Goal: Task Accomplishment & Management: Complete application form

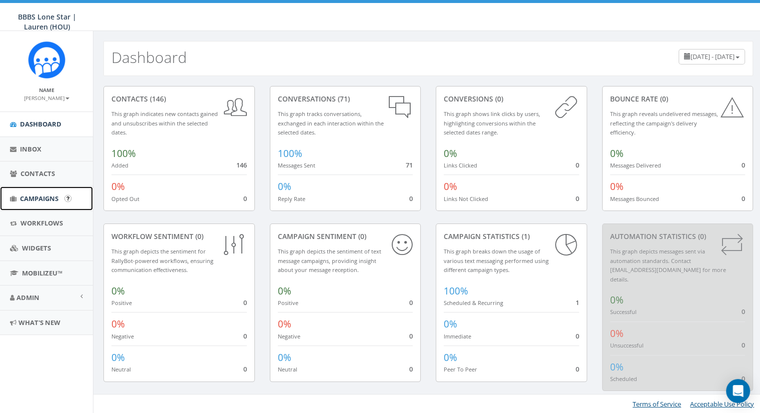
click at [36, 192] on link "Campaigns" at bounding box center [46, 198] width 93 height 24
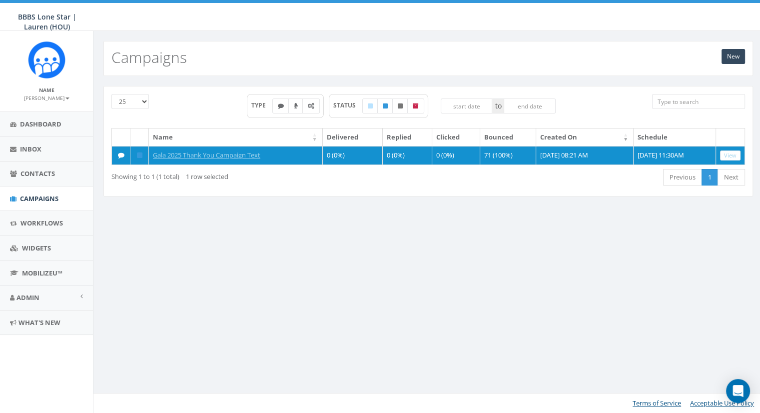
click at [641, 187] on div "First Previous 1 Next Last" at bounding box center [563, 178] width 363 height 20
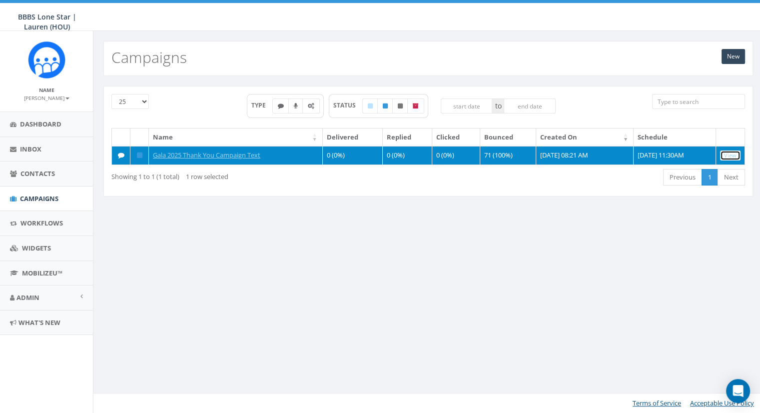
click at [732, 157] on link "View" at bounding box center [730, 155] width 20 height 10
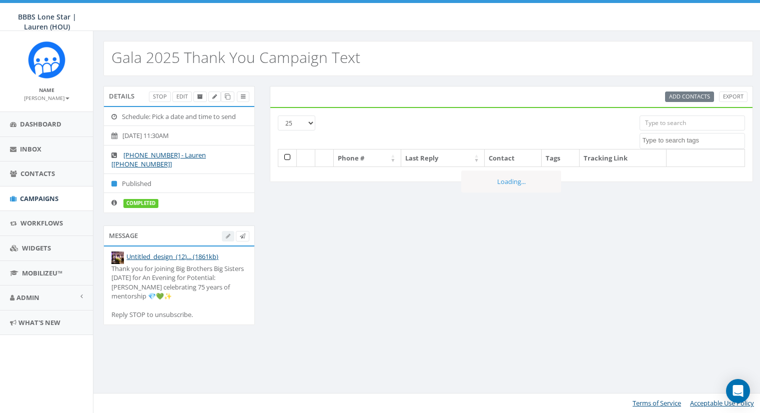
select select
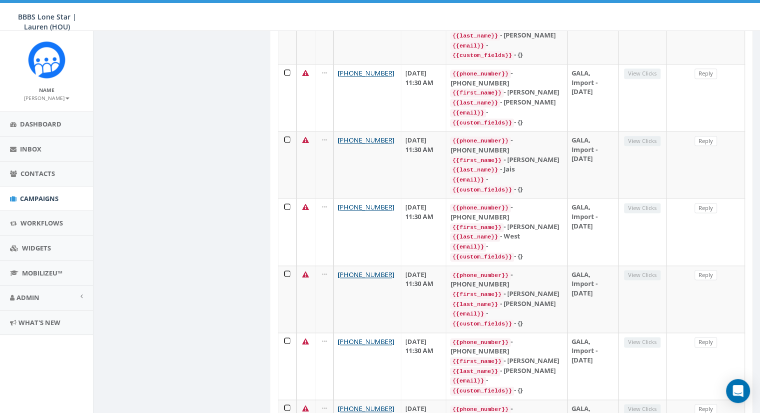
scroll to position [1280, 0]
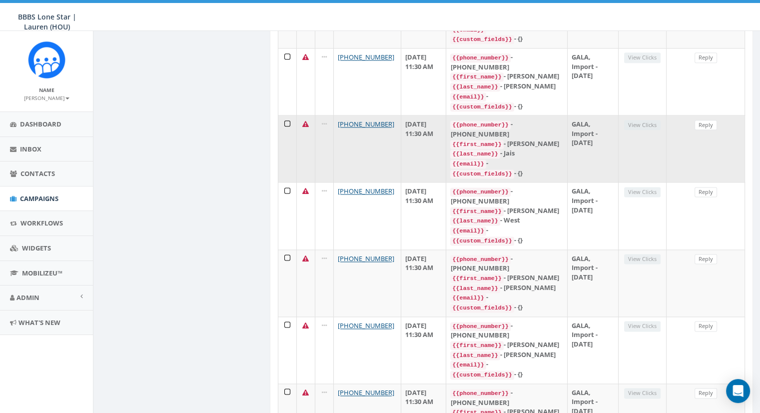
click at [304, 127] on icon at bounding box center [305, 124] width 6 height 6
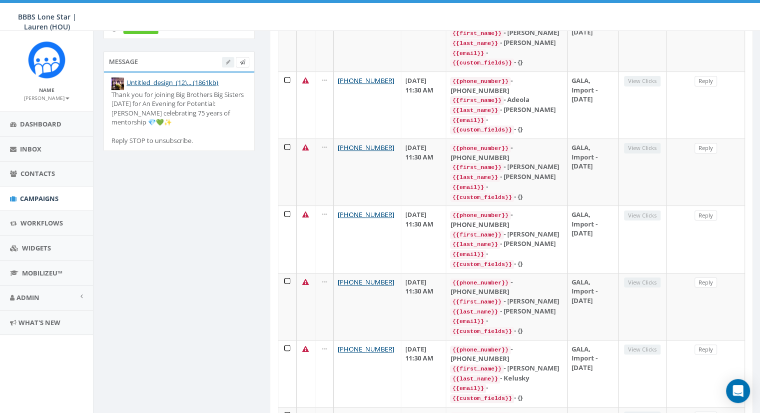
scroll to position [0, 0]
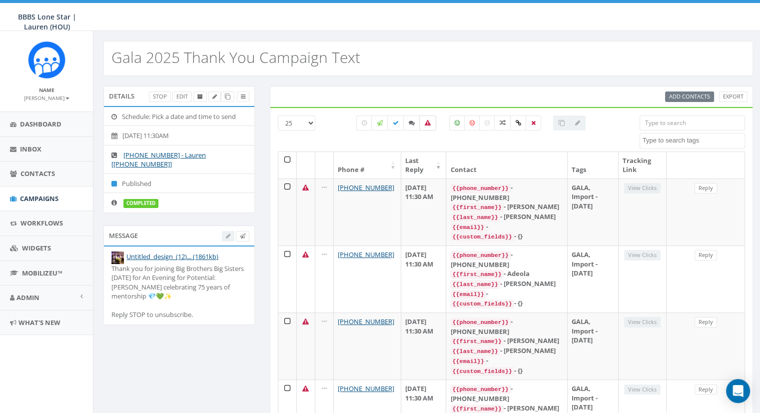
click at [426, 122] on icon at bounding box center [428, 123] width 6 height 6
checkbox input "false"
click at [49, 195] on span "Campaigns" at bounding box center [39, 198] width 38 height 9
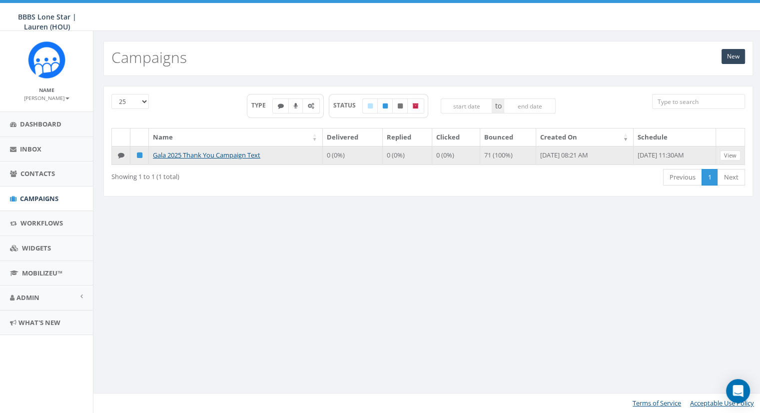
click at [340, 155] on td "0 (0%)" at bounding box center [353, 155] width 60 height 19
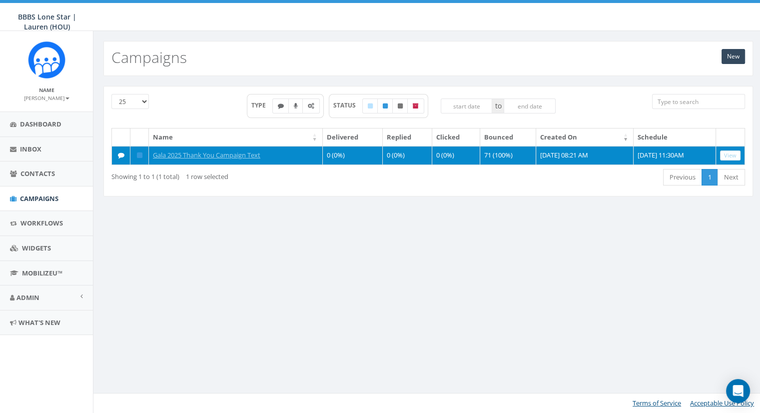
click at [490, 162] on td "71 (100%)" at bounding box center [508, 155] width 56 height 19
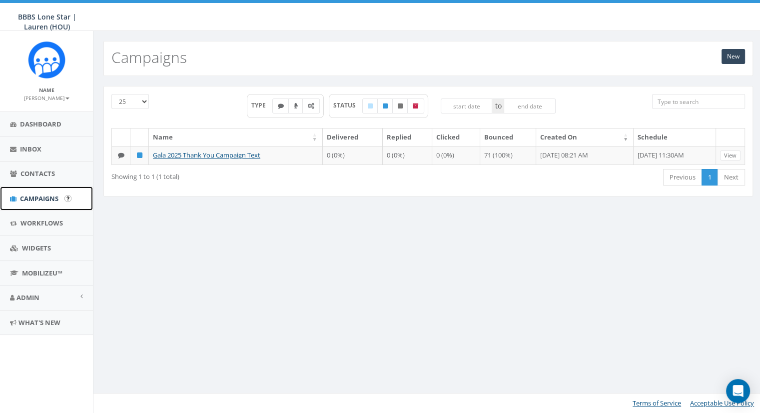
click at [26, 187] on link "Campaigns" at bounding box center [46, 198] width 93 height 24
click at [36, 165] on link "Contacts" at bounding box center [46, 173] width 93 height 24
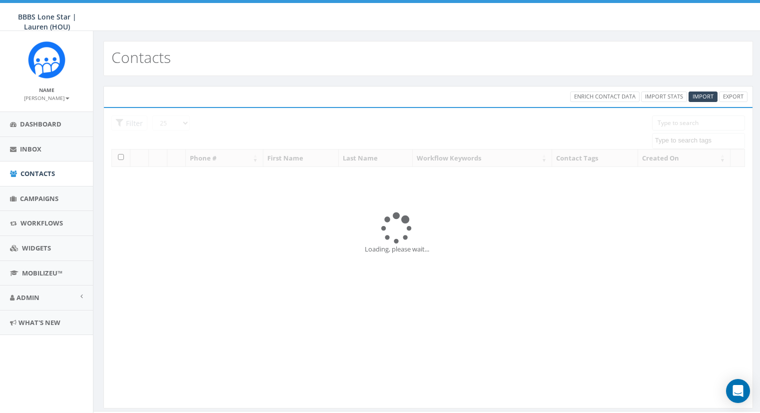
select select
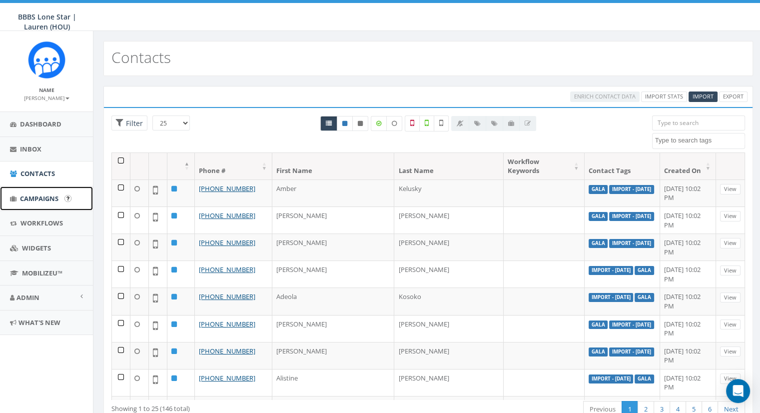
click at [28, 202] on link "Campaigns" at bounding box center [46, 198] width 93 height 24
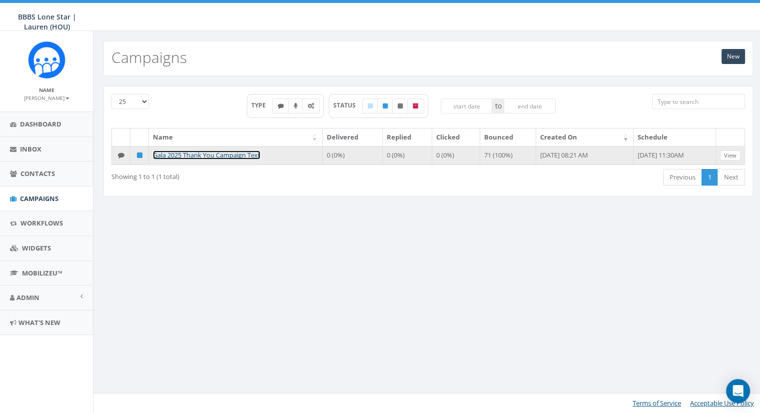
click at [214, 151] on link "Gala 2025 Thank You Campaign Text" at bounding box center [206, 154] width 107 height 9
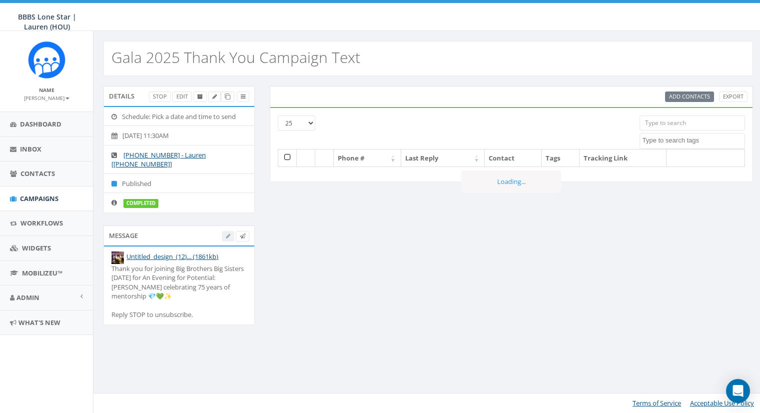
select select
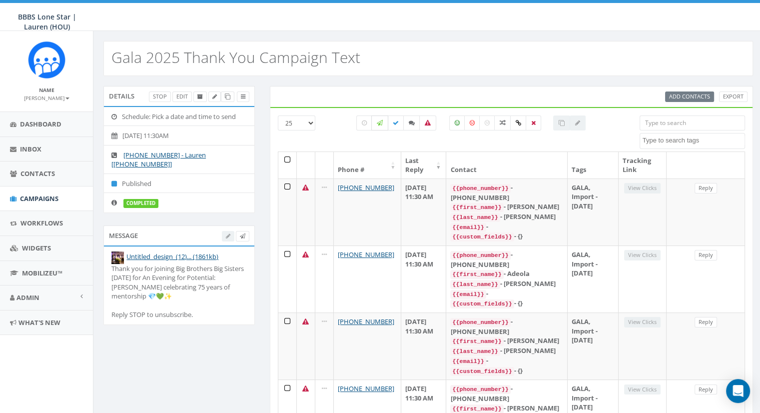
click at [379, 123] on icon at bounding box center [380, 123] width 6 height 6
checkbox input "true"
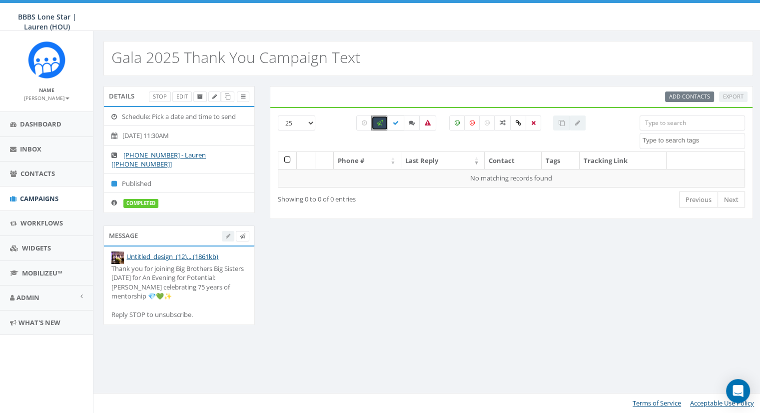
click at [398, 126] on label at bounding box center [395, 122] width 17 height 15
checkbox input "true"
click at [411, 124] on icon at bounding box center [412, 123] width 6 height 6
checkbox input "true"
click at [425, 121] on icon at bounding box center [428, 123] width 6 height 6
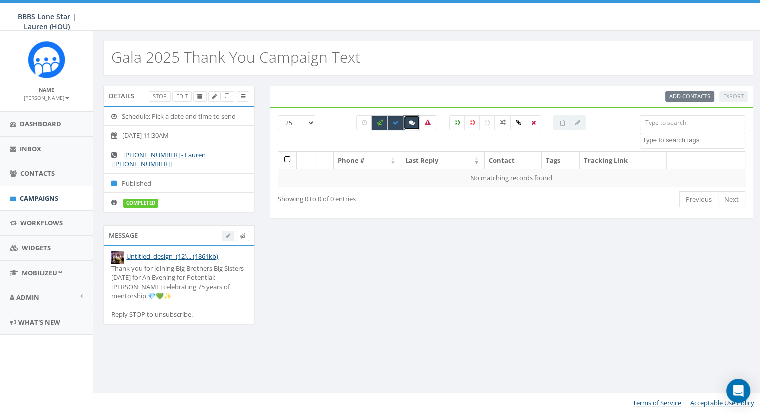
checkbox input "true"
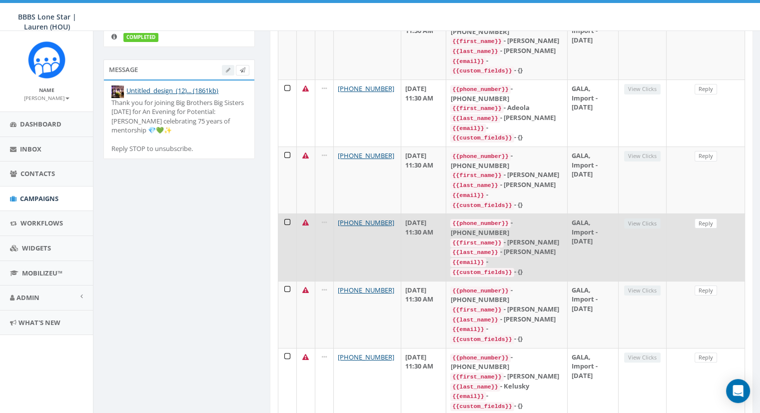
scroll to position [166, 0]
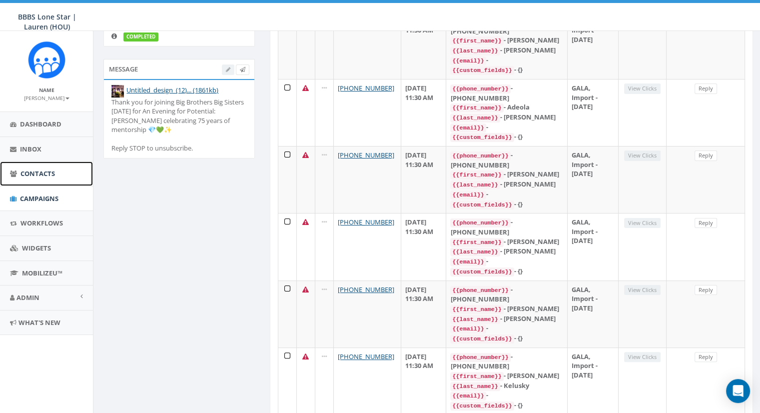
click at [35, 169] on span "Contacts" at bounding box center [37, 173] width 34 height 9
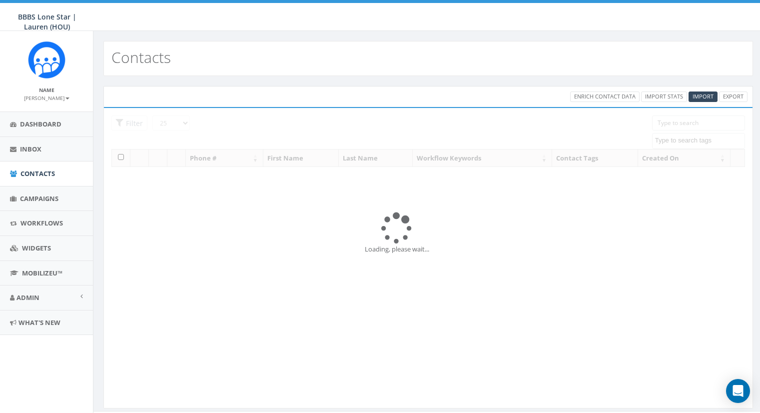
select select
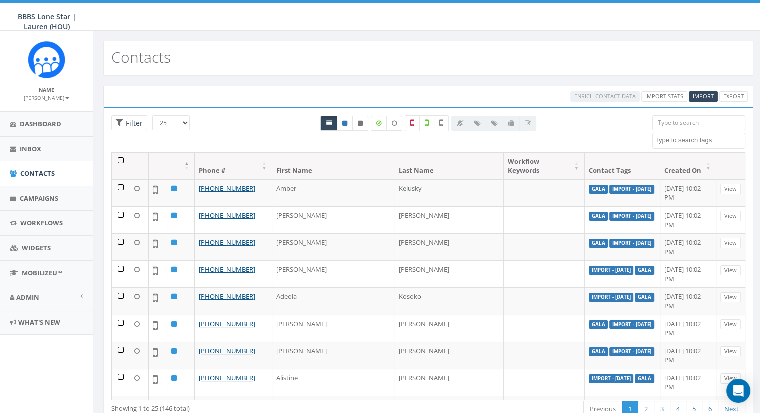
click at [121, 156] on th at bounding box center [121, 166] width 18 height 26
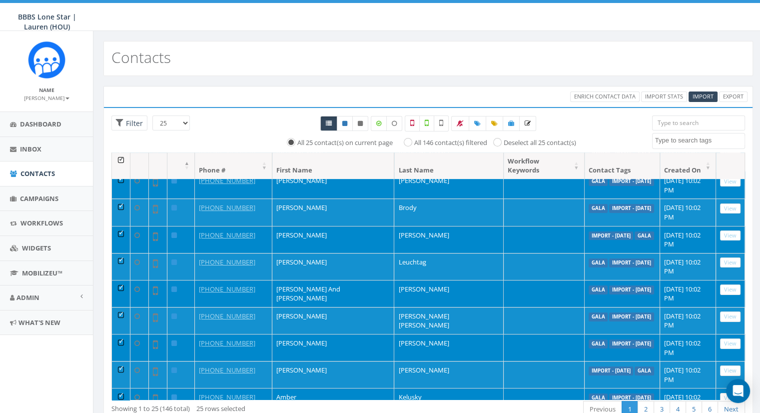
scroll to position [37, 0]
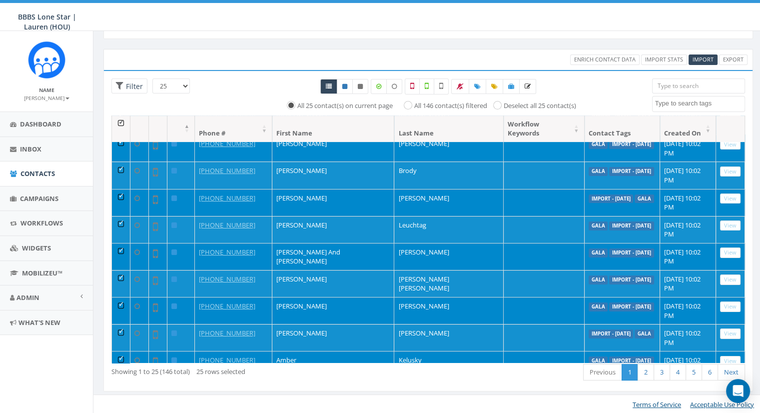
click at [183, 86] on select "25 50 100" at bounding box center [170, 85] width 37 height 15
select select "100"
click at [152, 78] on select "25 50 100" at bounding box center [170, 85] width 37 height 15
click at [167, 122] on th at bounding box center [180, 128] width 27 height 26
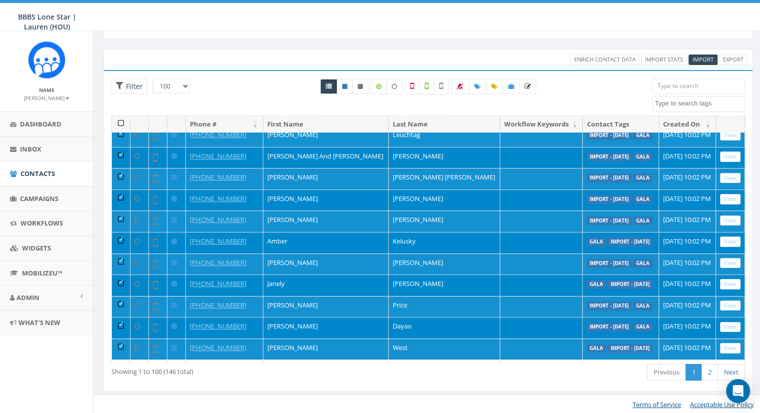
click at [122, 123] on th at bounding box center [121, 123] width 18 height 17
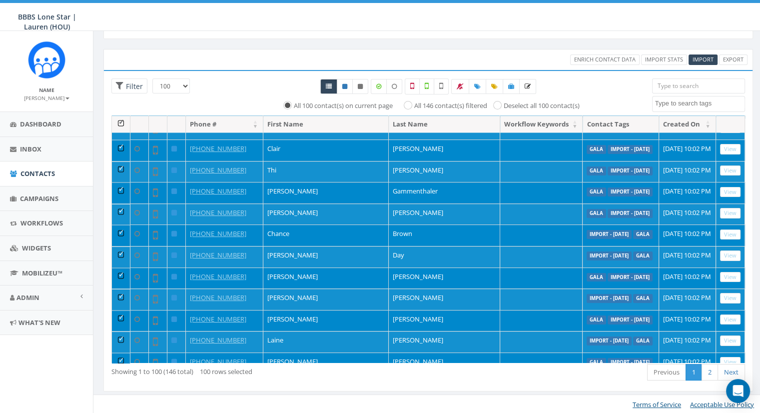
scroll to position [1901, 0]
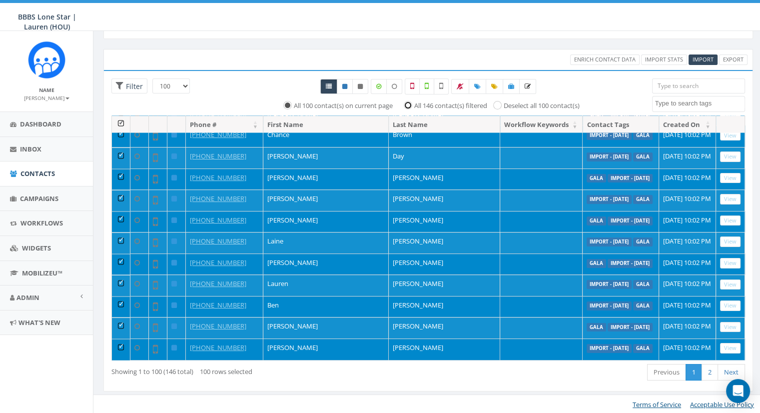
click at [408, 104] on input "All 146 contact(s) filtered" at bounding box center [410, 104] width 6 height 6
radio input "true"
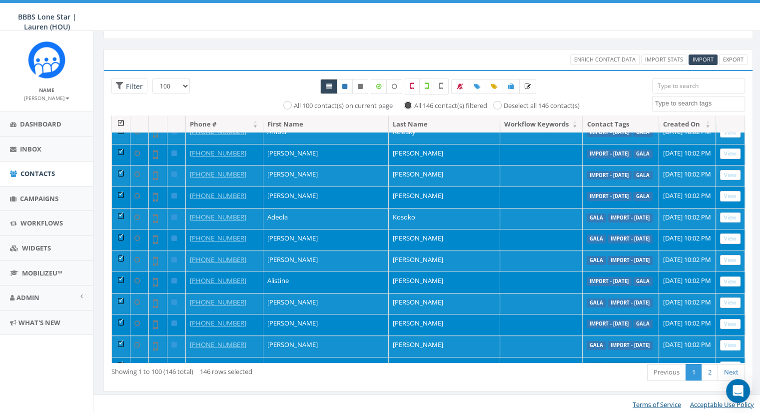
scroll to position [0, 0]
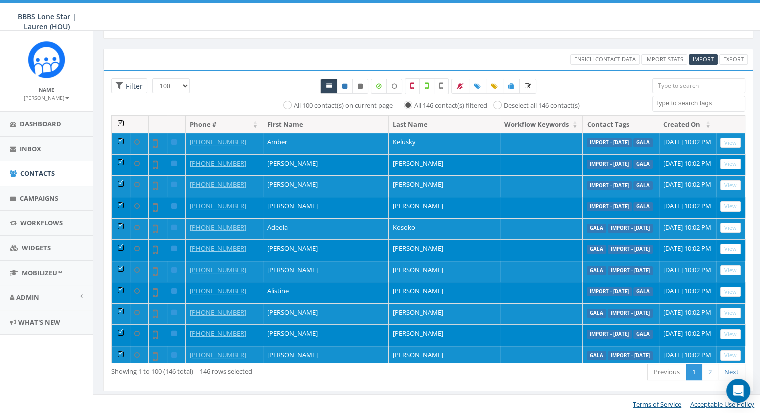
drag, startPoint x: 706, startPoint y: 136, endPoint x: 604, endPoint y: 89, distance: 112.5
click at [604, 89] on div at bounding box center [428, 86] width 432 height 16
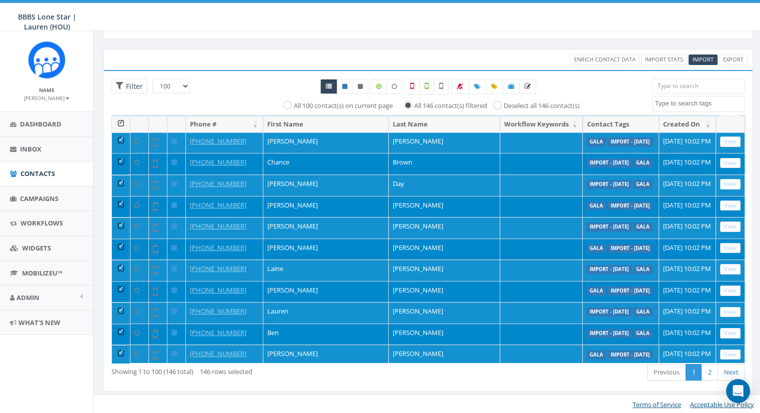
scroll to position [1901, 0]
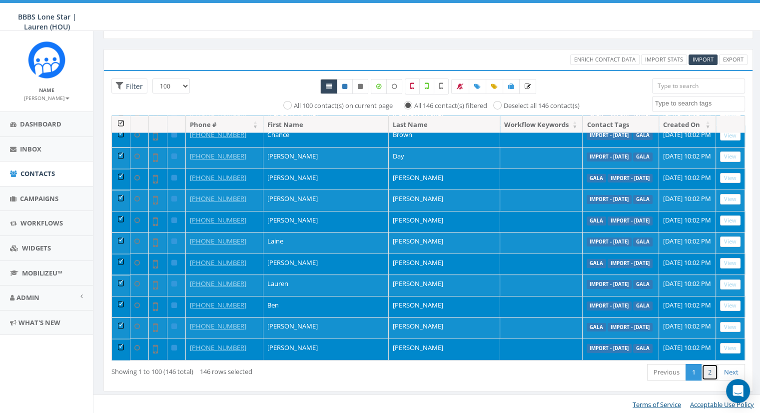
click at [705, 370] on link "2" at bounding box center [710, 372] width 16 height 16
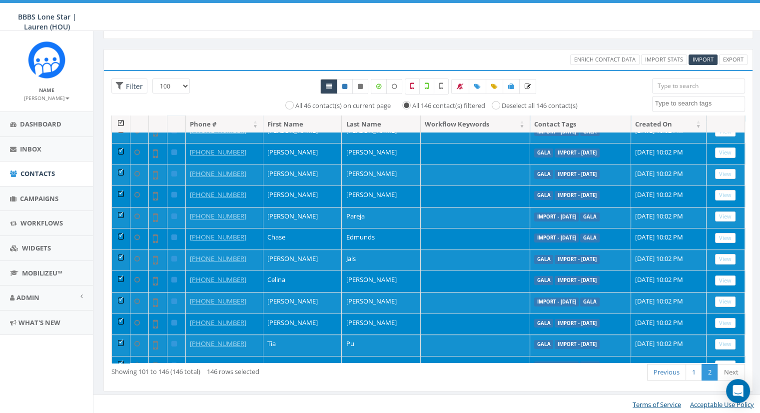
scroll to position [0, 0]
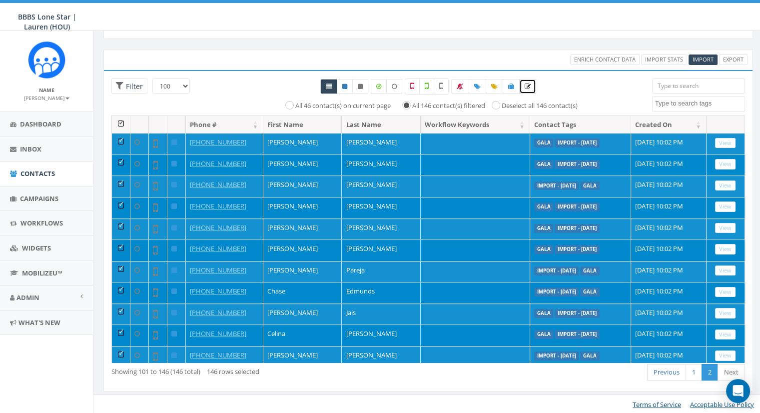
click at [526, 84] on icon at bounding box center [528, 86] width 6 height 6
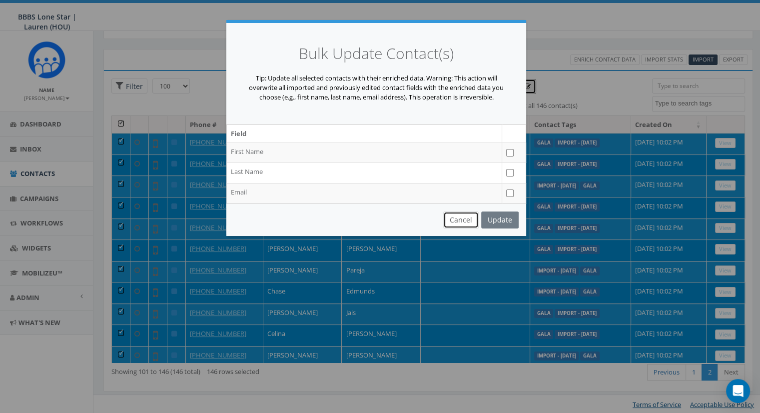
click at [461, 223] on button "Cancel" at bounding box center [460, 219] width 35 height 17
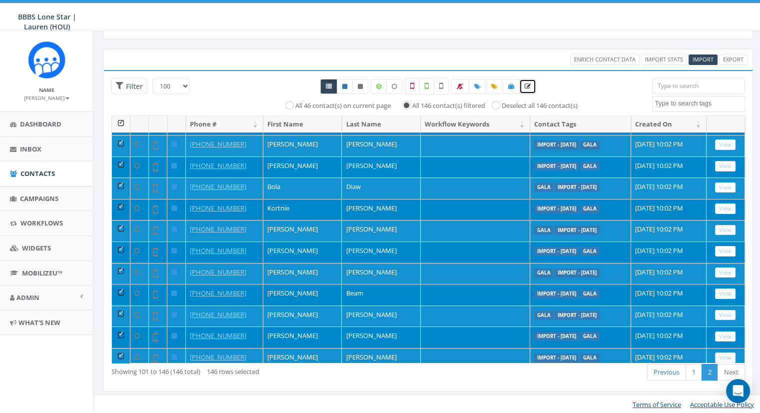
scroll to position [305, 0]
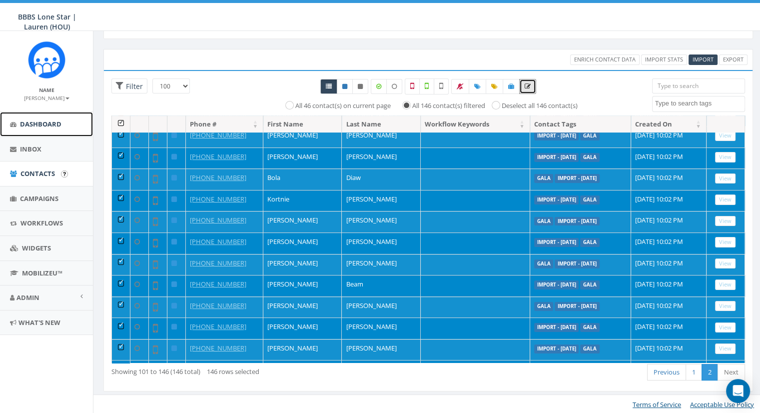
click at [46, 126] on span "Dashboard" at bounding box center [40, 123] width 41 height 9
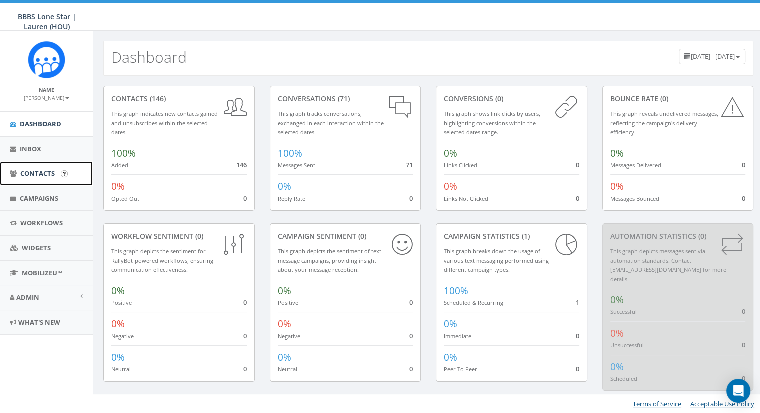
click at [36, 169] on span "Contacts" at bounding box center [37, 173] width 34 height 9
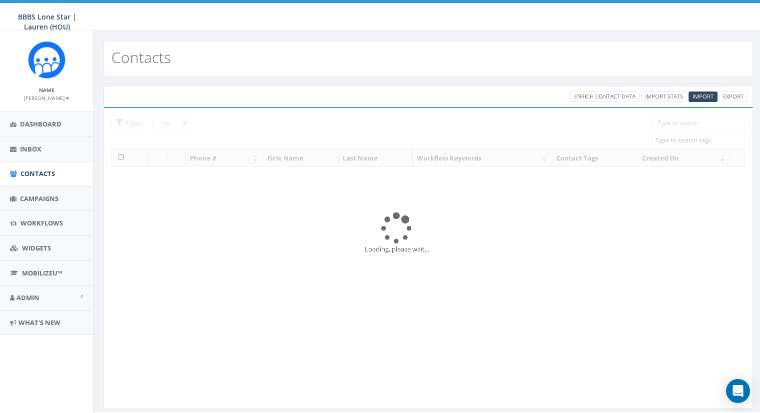
select select "100"
select select
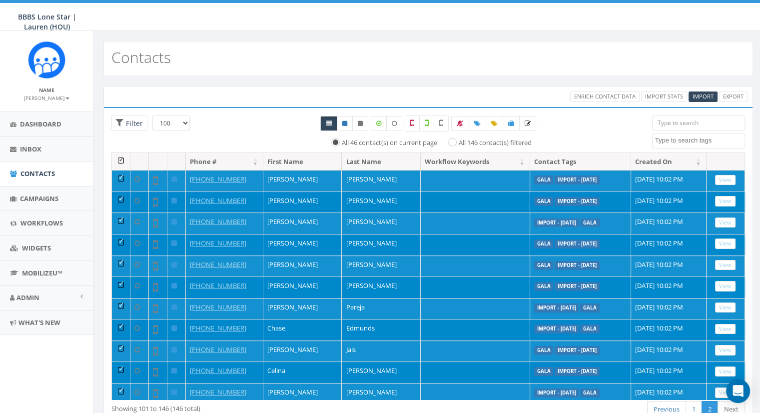
scroll to position [37, 0]
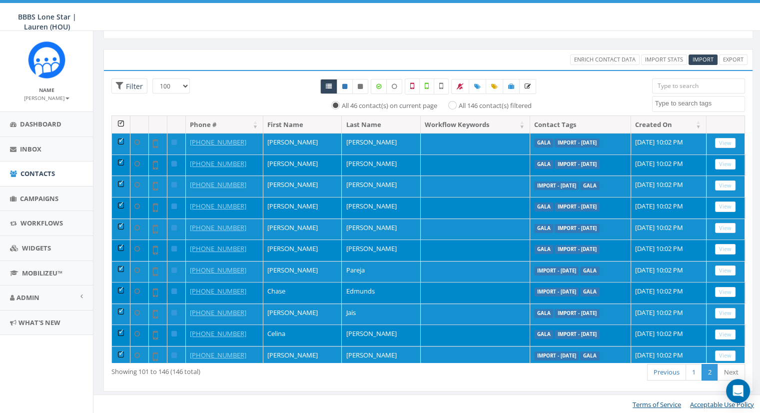
click at [457, 107] on div "All 146 contact(s) filtered" at bounding box center [486, 105] width 89 height 12
click at [453, 104] on input "All 146 contact(s) filtered" at bounding box center [455, 104] width 6 height 6
radio input "true"
click at [329, 86] on icon at bounding box center [329, 86] width 6 height 6
radio input "true"
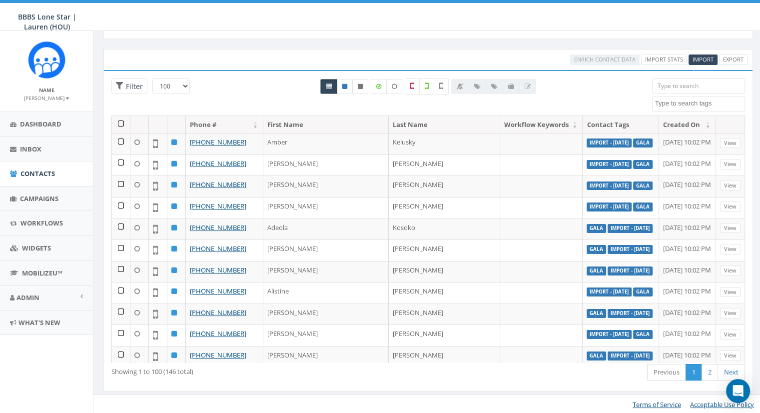
click at [329, 86] on icon at bounding box center [329, 86] width 6 height 6
click at [118, 124] on th at bounding box center [121, 124] width 18 height 17
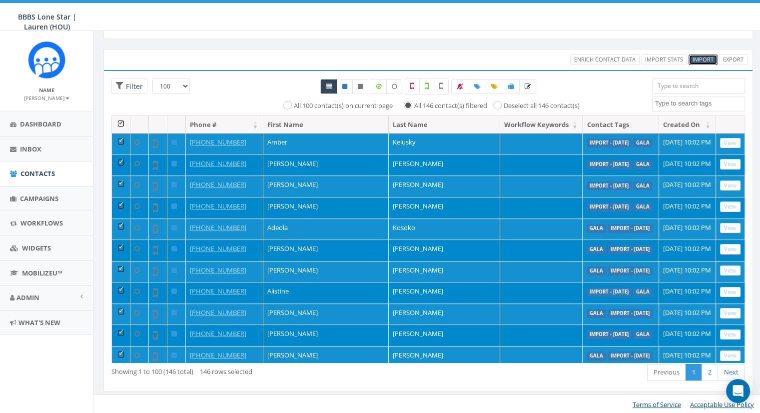
drag, startPoint x: 153, startPoint y: 144, endPoint x: 708, endPoint y: 59, distance: 561.4
click at [708, 59] on span "Import" at bounding box center [703, 58] width 21 height 7
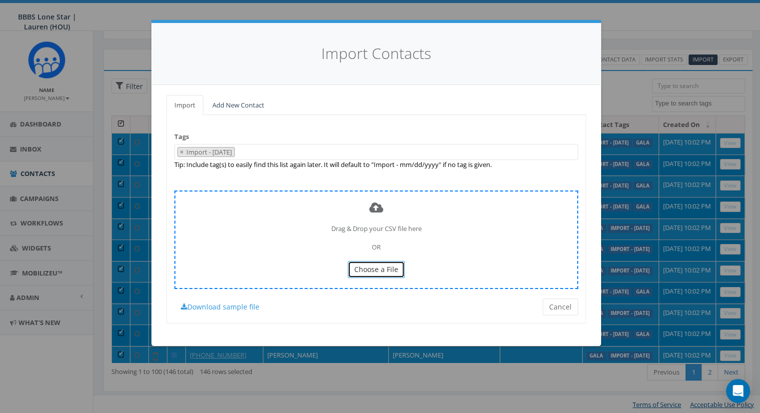
click at [382, 268] on span "Choose a File" at bounding box center [376, 268] width 44 height 9
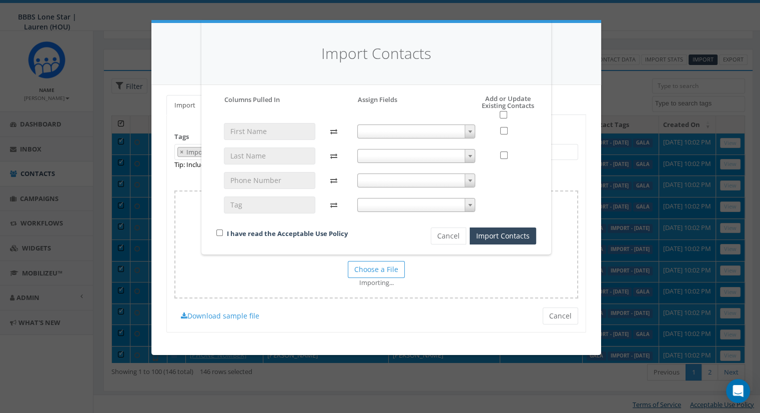
click at [501, 109] on h5 "Add or Update Existing Contacts" at bounding box center [497, 107] width 77 height 24
click at [502, 115] on input "checkbox" at bounding box center [503, 114] width 7 height 7
checkbox input "true"
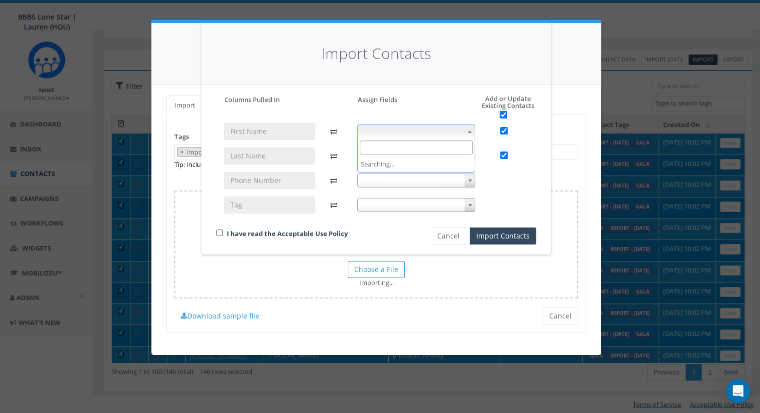
click at [469, 132] on b at bounding box center [470, 131] width 4 height 2
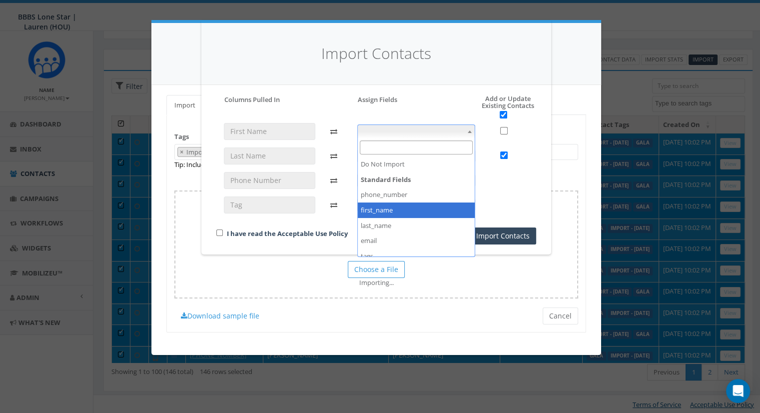
checkbox input "false"
select select "first_name"
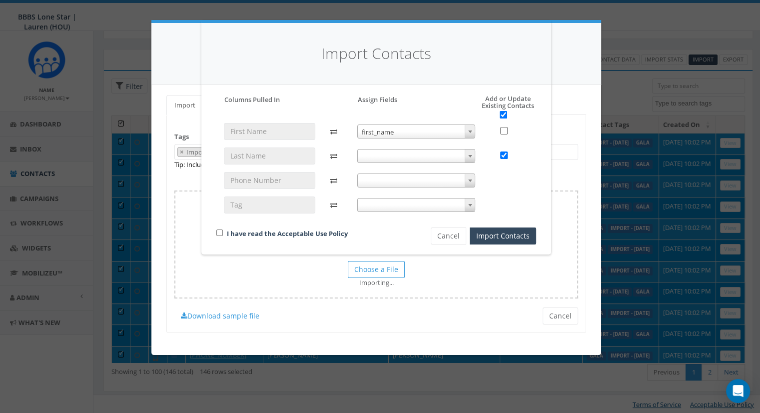
click at [470, 160] on span at bounding box center [470, 155] width 10 height 13
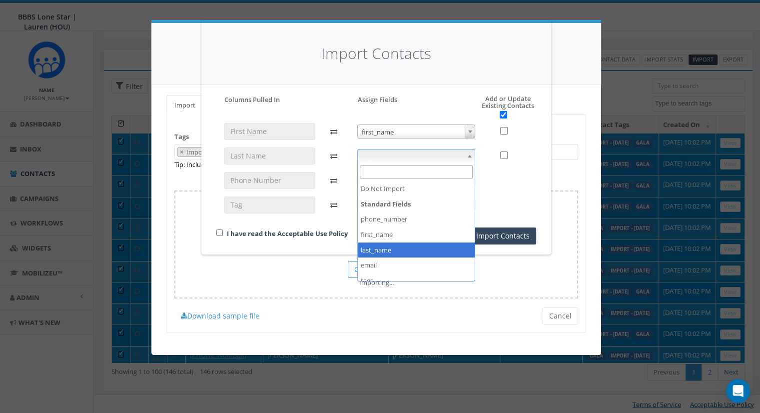
checkbox input "false"
select select "last_name"
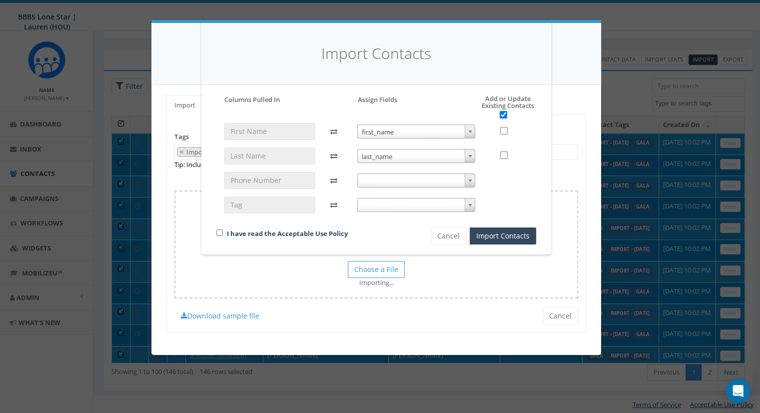
click at [465, 182] on span at bounding box center [470, 180] width 10 height 13
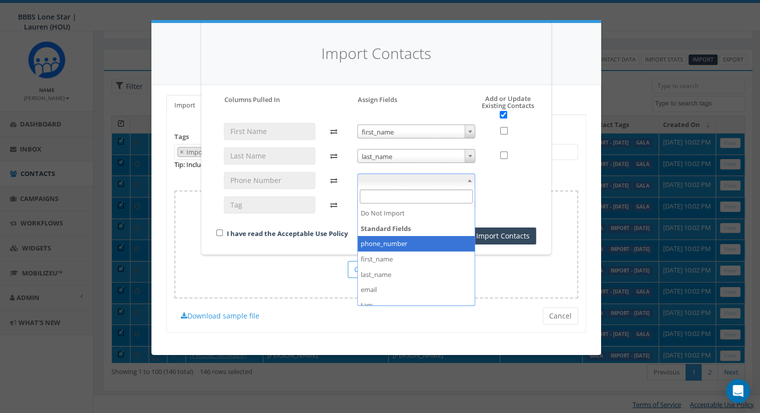
select select "phone_number"
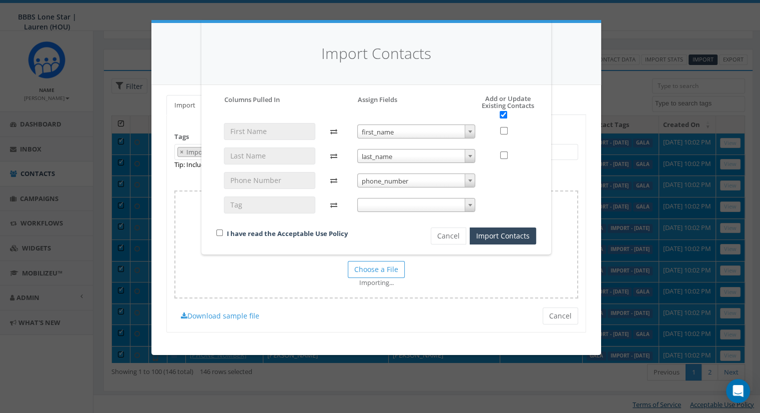
click at [471, 204] on b at bounding box center [470, 205] width 4 height 2
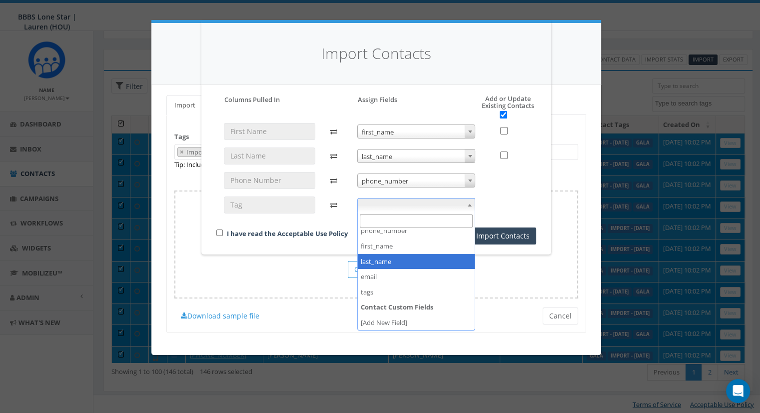
scroll to position [37, 0]
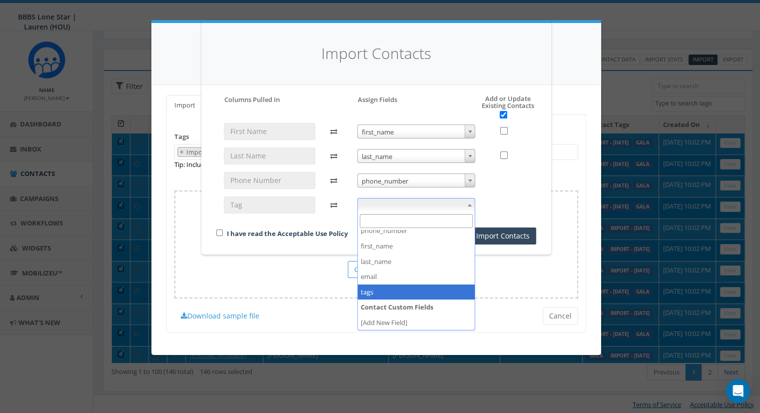
select select "tags"
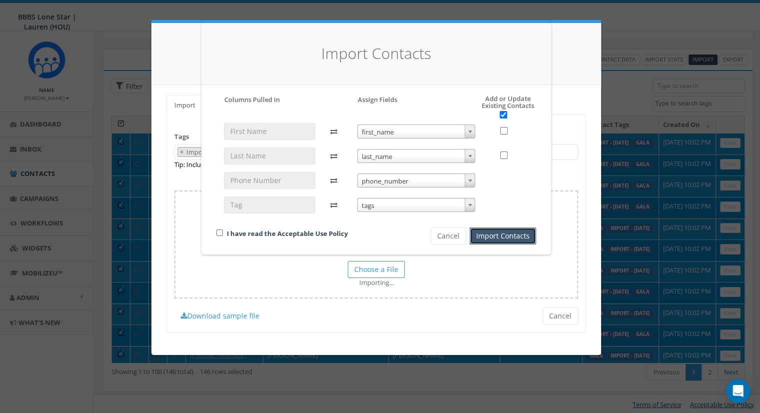
click at [497, 239] on button "Import Contacts" at bounding box center [503, 235] width 66 height 17
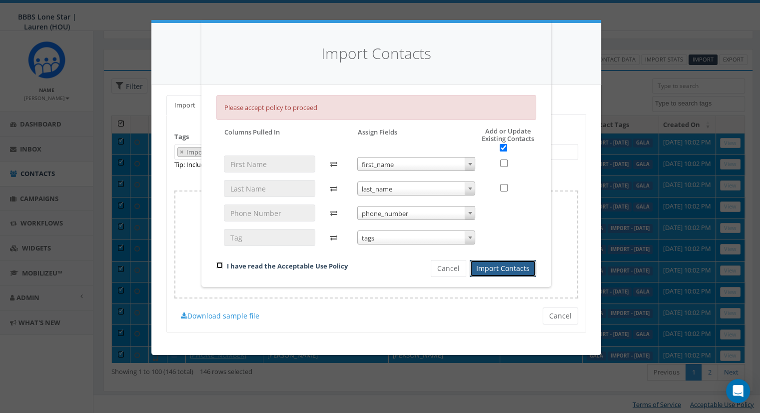
click at [217, 264] on input "checkbox" at bounding box center [219, 265] width 6 height 6
checkbox input "true"
click at [516, 273] on button "Import Contacts" at bounding box center [503, 268] width 66 height 17
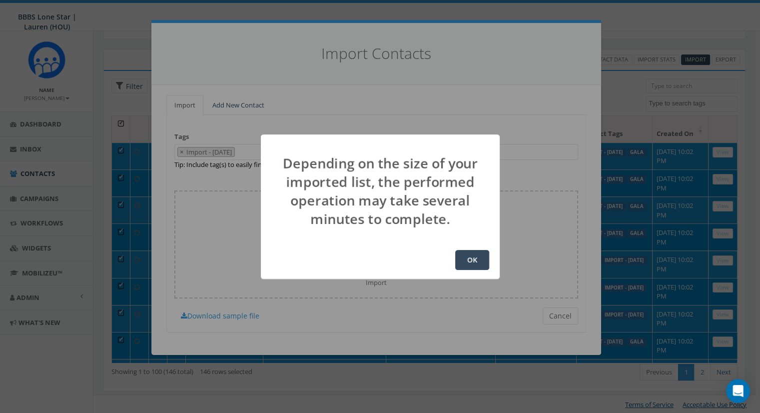
click at [470, 264] on button "OK" at bounding box center [472, 260] width 34 height 20
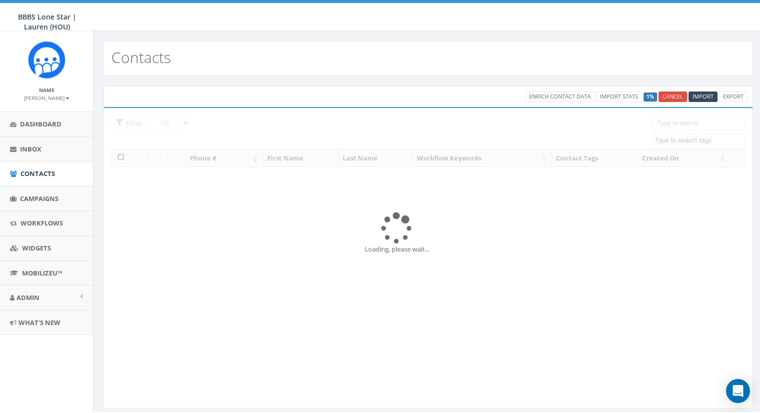
select select "100"
select select
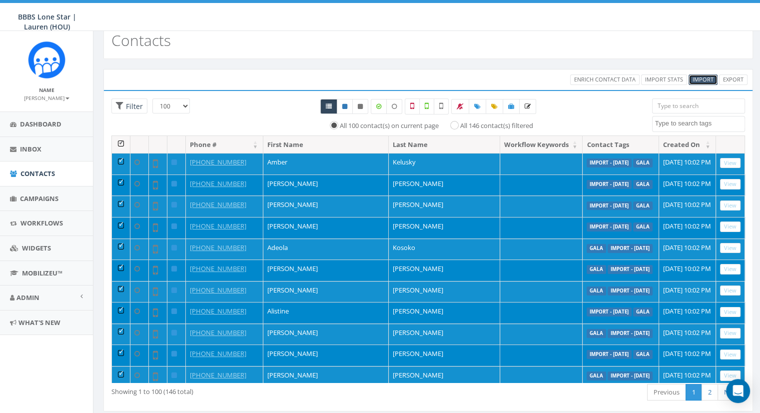
click at [704, 79] on span "Import" at bounding box center [703, 78] width 21 height 7
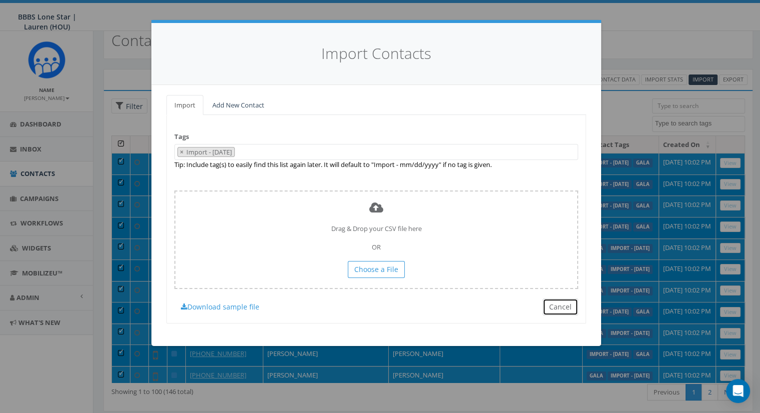
click at [569, 308] on button "Cancel" at bounding box center [560, 306] width 35 height 17
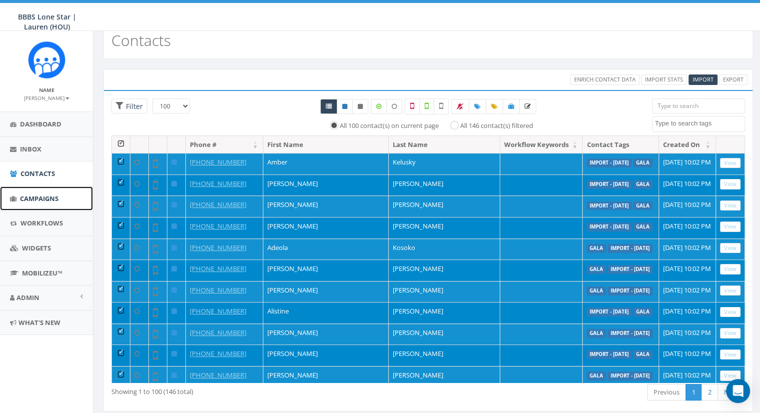
click at [34, 197] on span "Campaigns" at bounding box center [39, 198] width 38 height 9
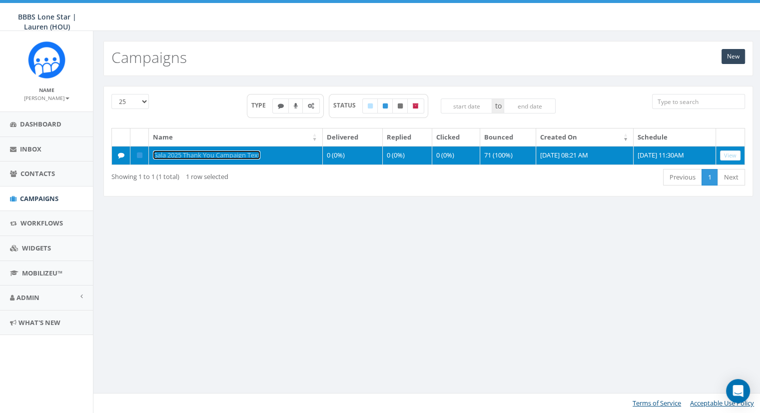
click at [260, 156] on link "Gala 2025 Thank You Campaign Text" at bounding box center [206, 154] width 107 height 9
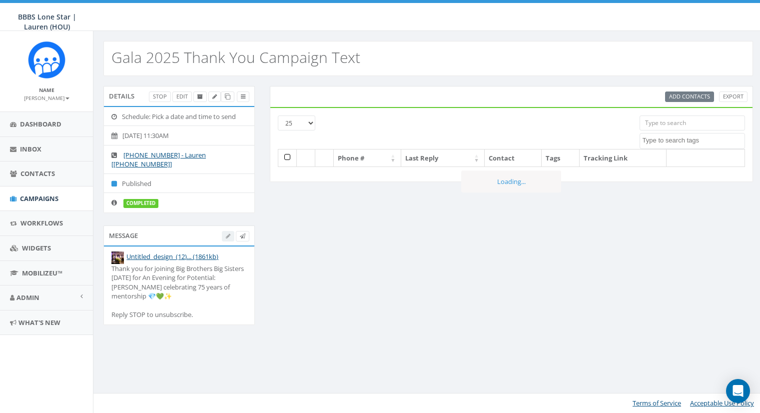
select select
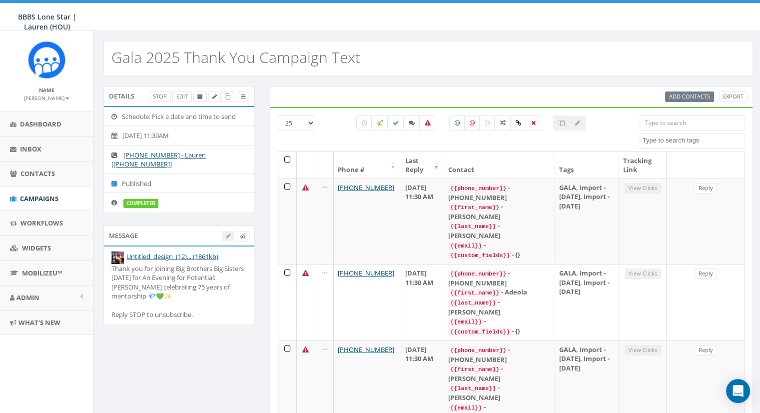
click at [173, 295] on div "Thank you for joining Big Brothers Big Sisters [DATE] for An Evening for Potent…" at bounding box center [178, 291] width 135 height 55
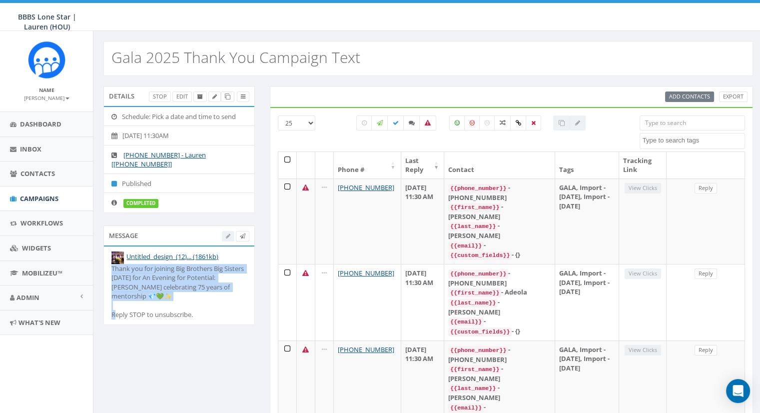
drag, startPoint x: 178, startPoint y: 292, endPoint x: 104, endPoint y: 264, distance: 79.6
click at [104, 264] on li "Untitled_design_(12)... (1861kb) Thank you for joining Big Brothers Big Sisters…" at bounding box center [179, 285] width 150 height 78
copy div "Thank you for joining Big Brothers Big Sisters Saturday for An Evening for Pote…"
click at [161, 96] on link "Stop" at bounding box center [160, 96] width 22 height 10
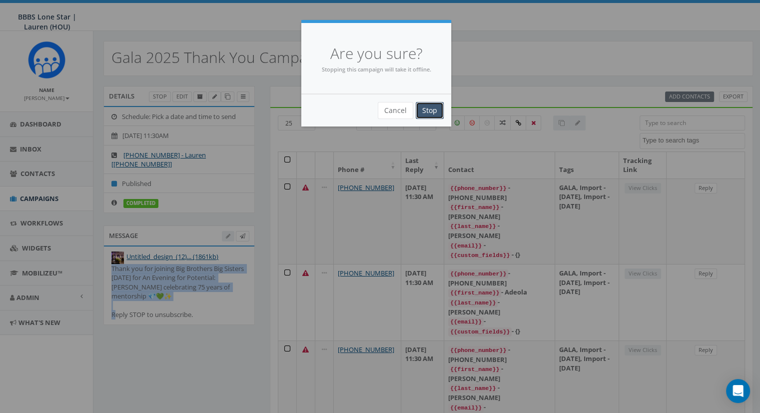
click at [433, 110] on input "Stop" at bounding box center [430, 110] width 28 height 17
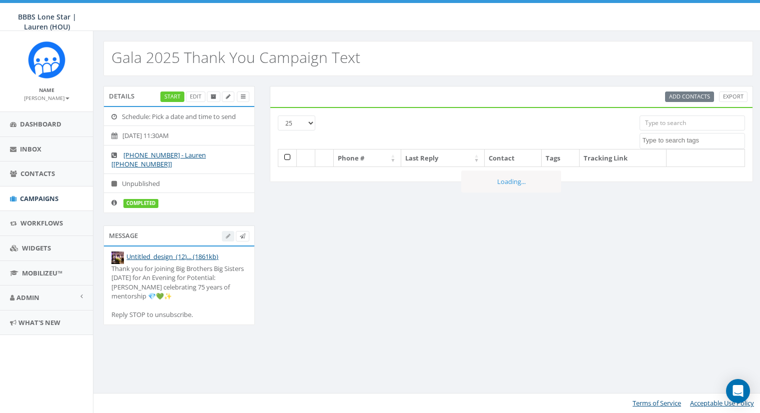
select select
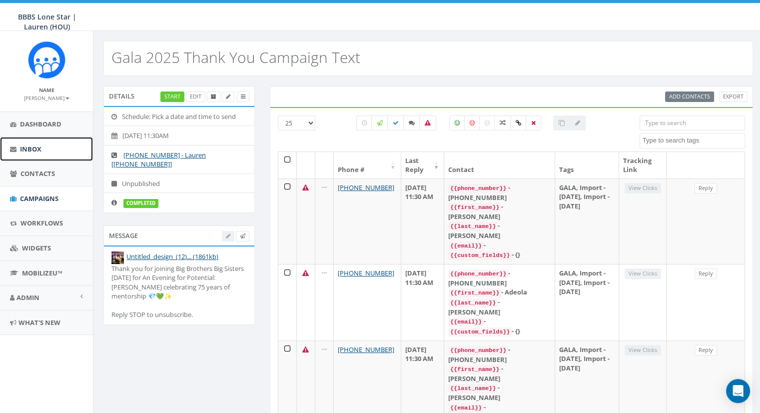
click at [39, 148] on span "Inbox" at bounding box center [30, 148] width 21 height 9
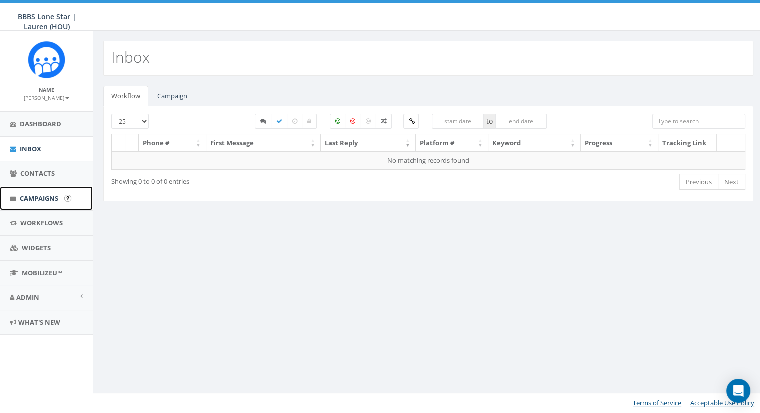
click at [30, 201] on span "Campaigns" at bounding box center [39, 198] width 38 height 9
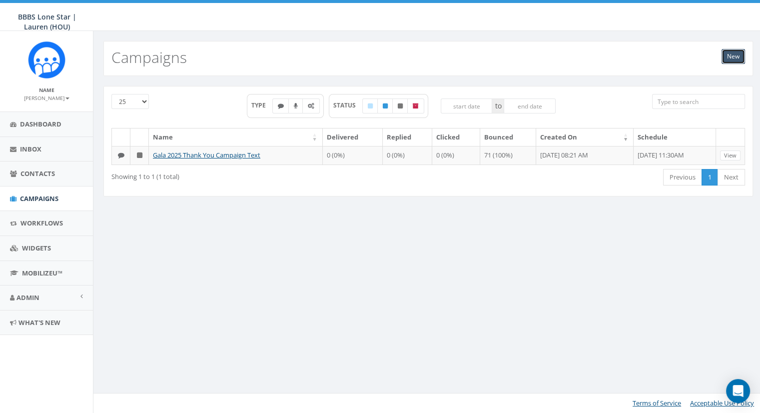
click at [734, 54] on link "New" at bounding box center [733, 56] width 23 height 15
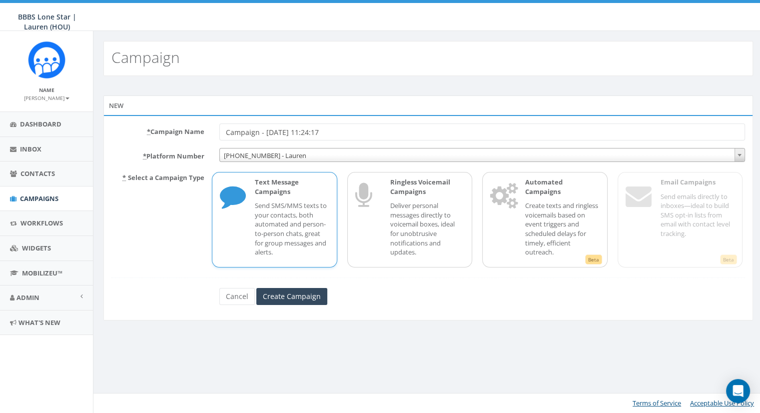
click at [349, 133] on input "Campaign - [DATE] 11:24:17" at bounding box center [482, 131] width 526 height 17
click at [349, 133] on input "Campaign - 10/06/2025, 11:24:17" at bounding box center [482, 131] width 526 height 17
type input "BBBS An Evening For Potential 2025"
click at [281, 296] on input "Create Campaign" at bounding box center [291, 296] width 71 height 17
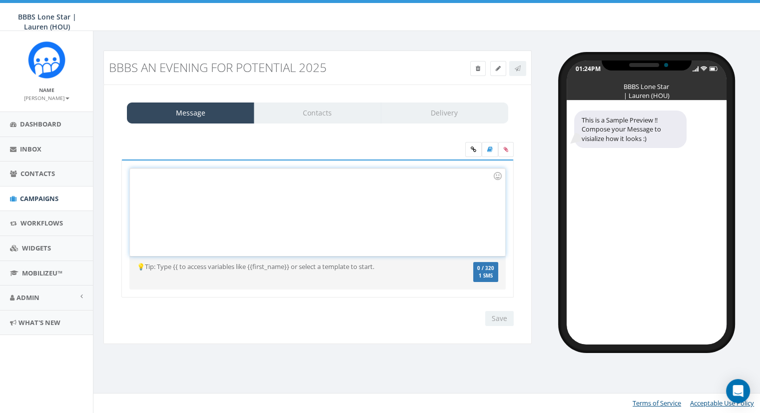
click at [319, 205] on div at bounding box center [317, 211] width 375 height 87
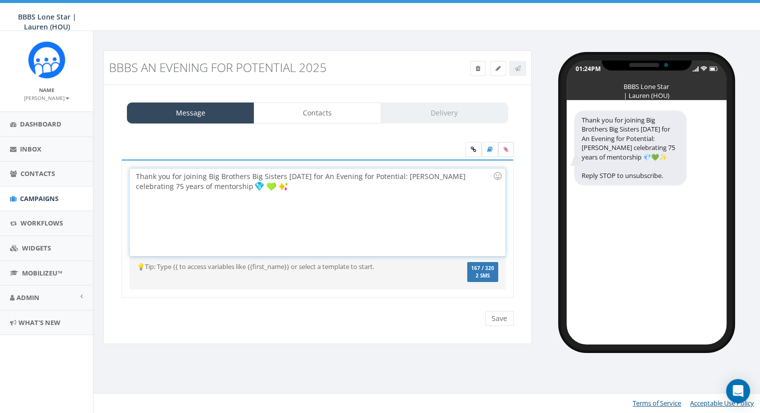
click at [505, 149] on icon at bounding box center [506, 149] width 4 height 6
click at [0, 0] on input "file" at bounding box center [0, 0] width 0 height 0
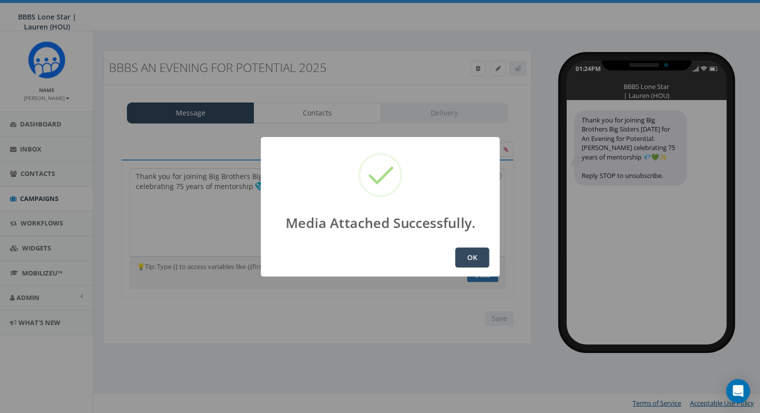
click at [466, 262] on button "OK" at bounding box center [472, 257] width 34 height 20
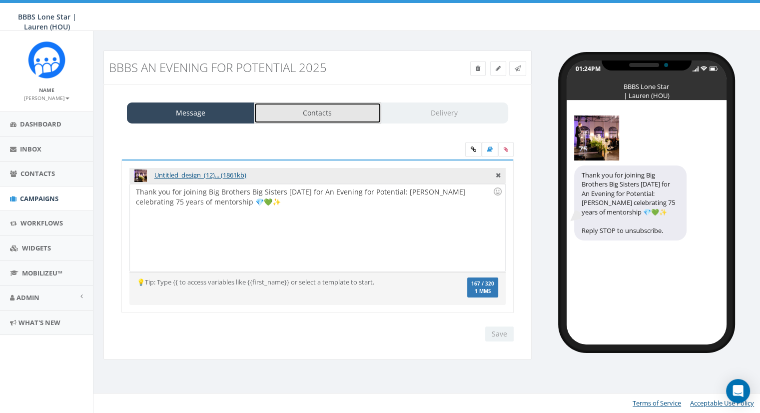
click at [335, 109] on link "Contacts" at bounding box center [317, 112] width 127 height 21
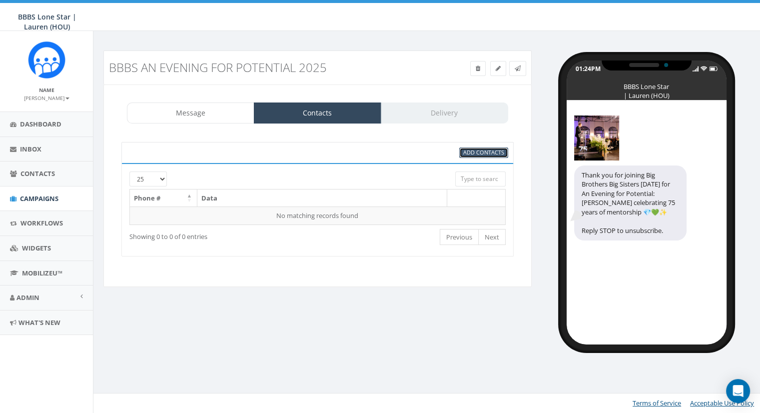
click at [469, 148] on span "Add Contacts" at bounding box center [483, 151] width 41 height 7
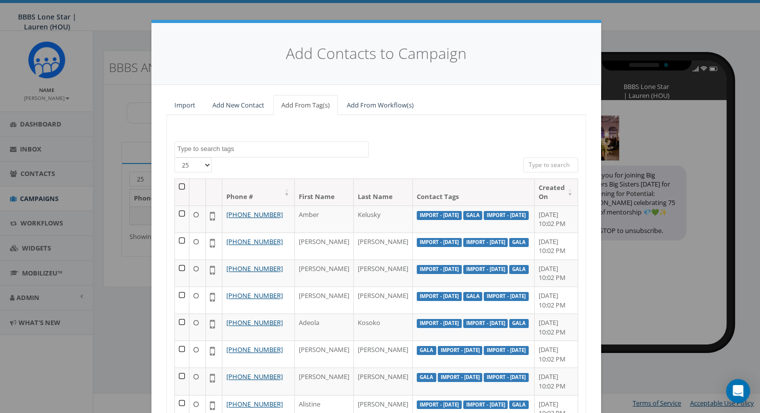
click at [247, 151] on textarea "Search" at bounding box center [272, 148] width 191 height 9
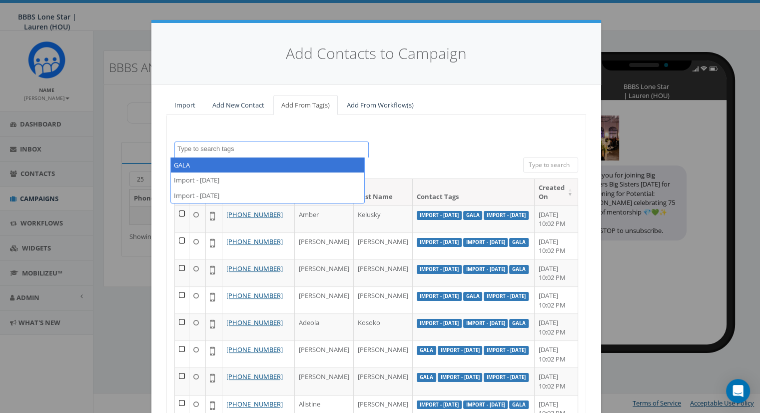
select select "GALA"
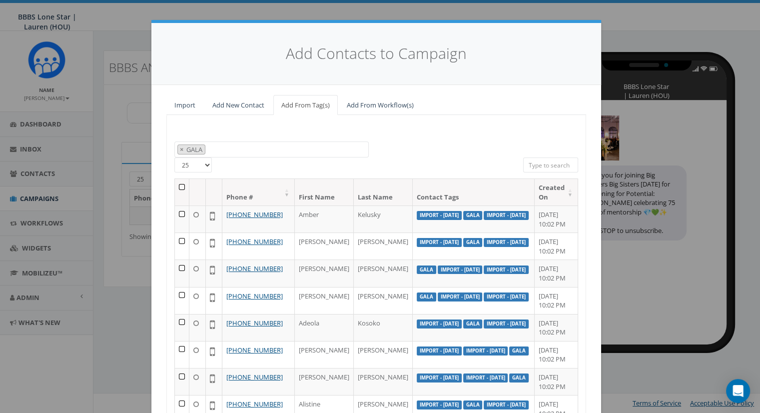
click at [201, 166] on select "25 50 100" at bounding box center [192, 164] width 37 height 15
select select "100"
click at [174, 157] on select "25 50 100" at bounding box center [192, 164] width 37 height 15
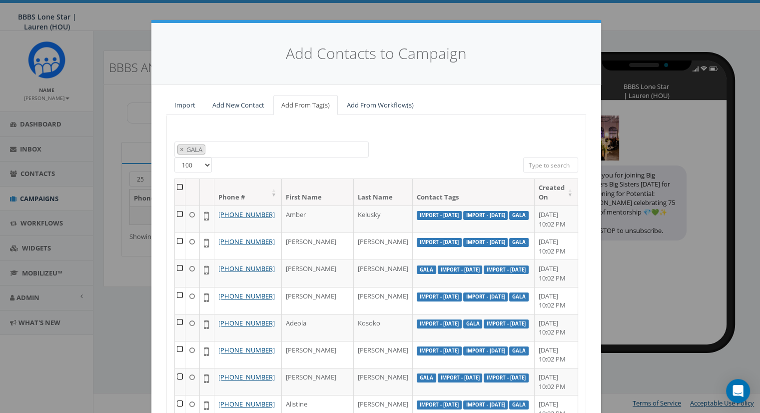
click at [179, 184] on th at bounding box center [180, 192] width 10 height 26
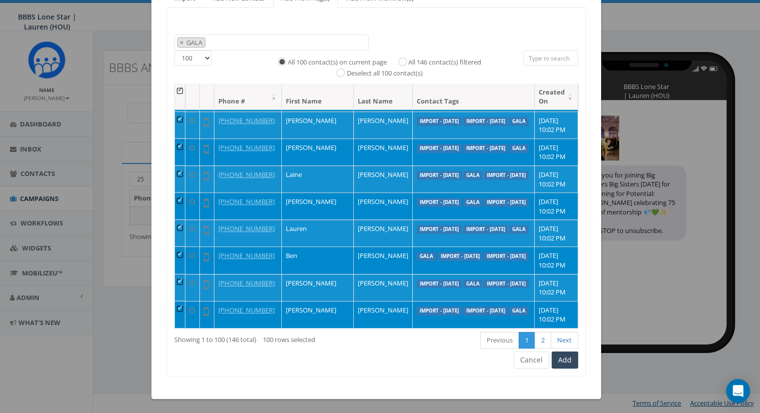
scroll to position [105, 0]
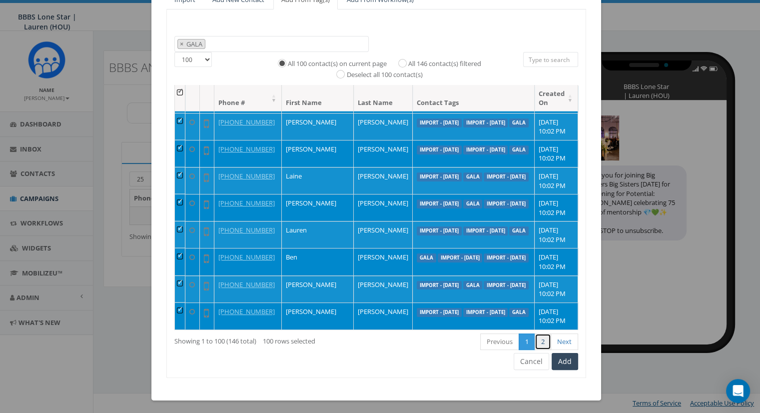
click at [543, 344] on link "2" at bounding box center [543, 341] width 16 height 16
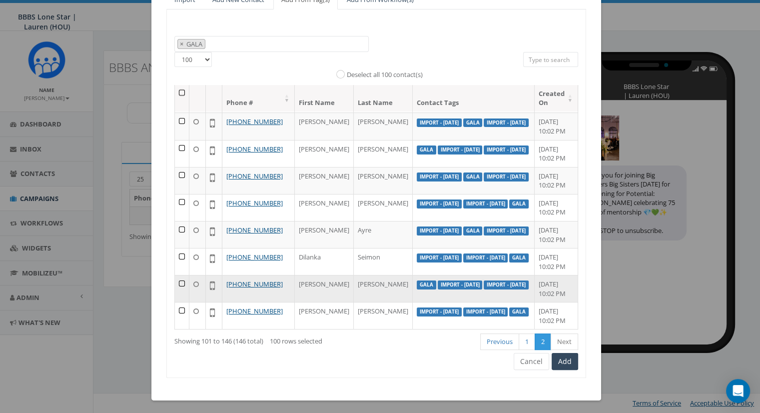
scroll to position [1450, 0]
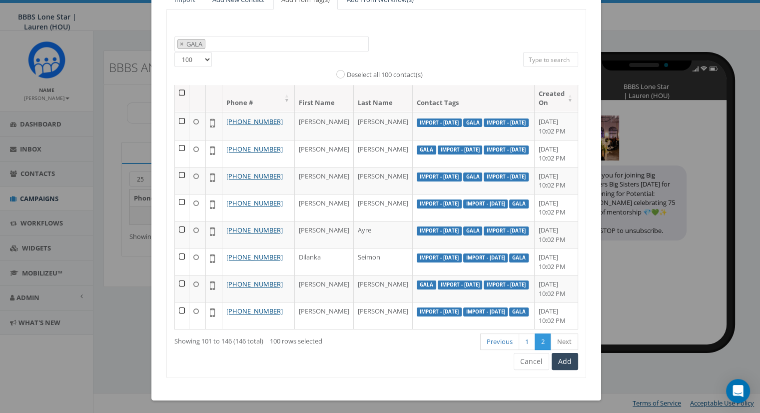
click at [178, 92] on th at bounding box center [182, 98] width 14 height 26
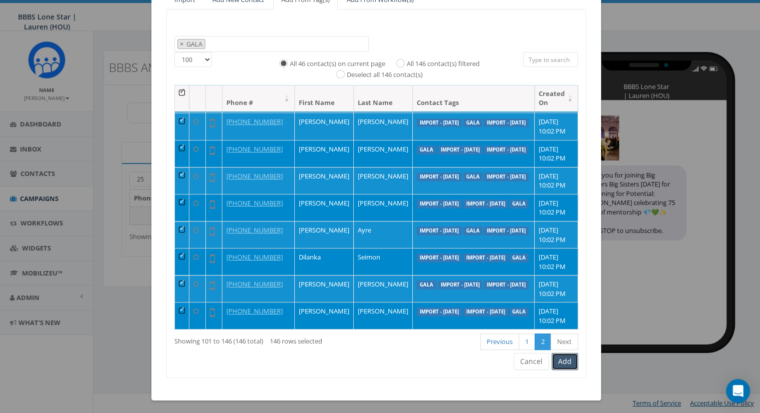
click at [565, 363] on button "Add" at bounding box center [565, 361] width 26 height 17
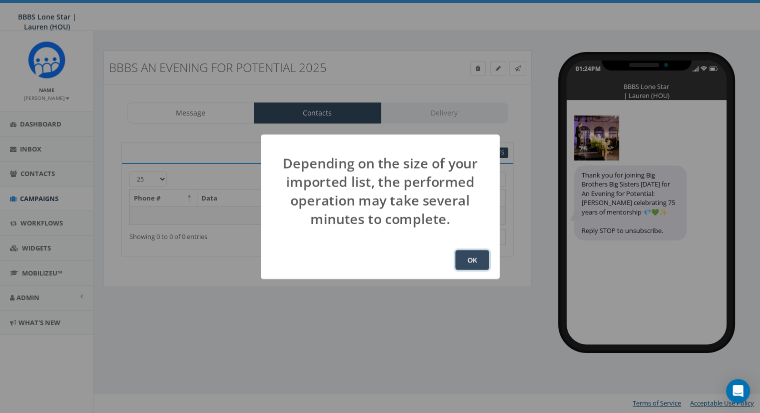
click at [479, 255] on button "OK" at bounding box center [472, 260] width 34 height 20
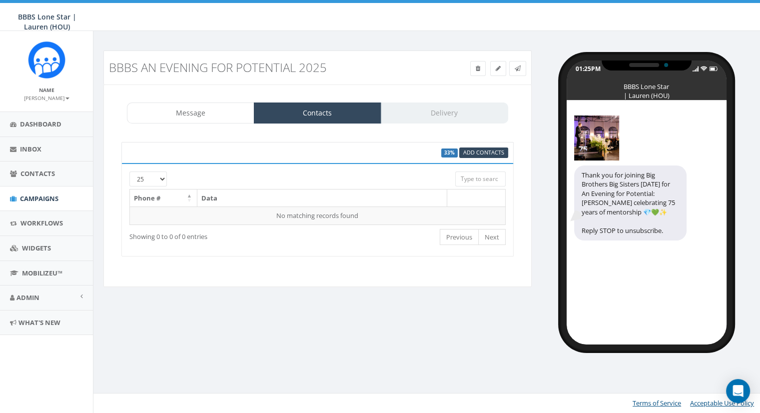
click at [474, 110] on div "Message Contacts Delivery" at bounding box center [317, 112] width 381 height 21
click at [417, 107] on div "Message Contacts Delivery" at bounding box center [317, 112] width 381 height 21
click at [435, 116] on div "Message Contacts Delivery" at bounding box center [317, 112] width 381 height 21
click at [280, 110] on link "Contacts" at bounding box center [317, 112] width 127 height 21
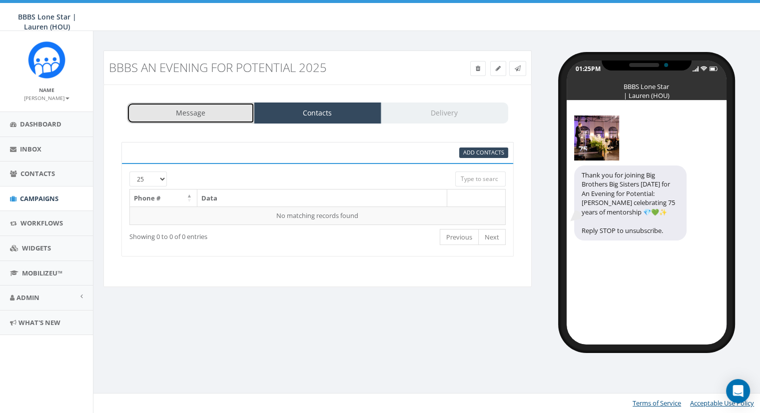
click at [176, 118] on link "Message" at bounding box center [190, 112] width 127 height 21
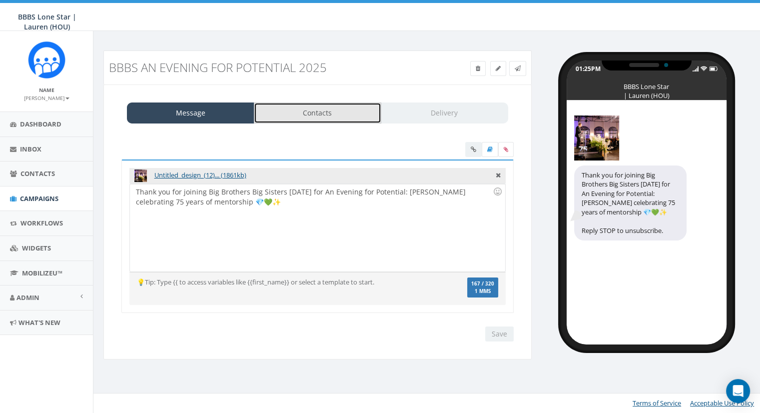
click at [289, 114] on link "Contacts" at bounding box center [317, 112] width 127 height 21
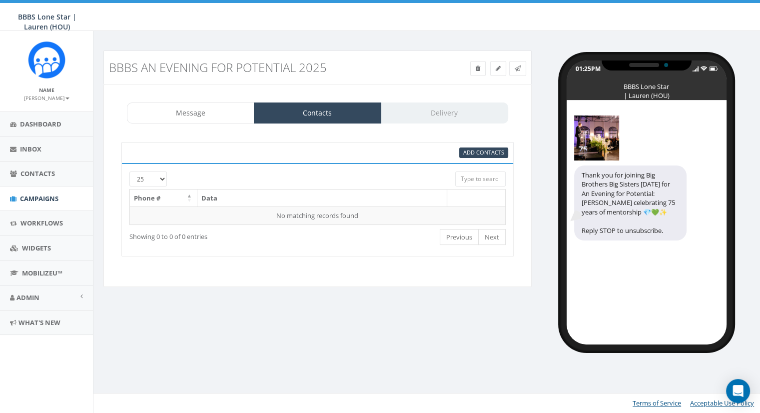
click at [436, 113] on div "Message Contacts Delivery" at bounding box center [317, 112] width 381 height 21
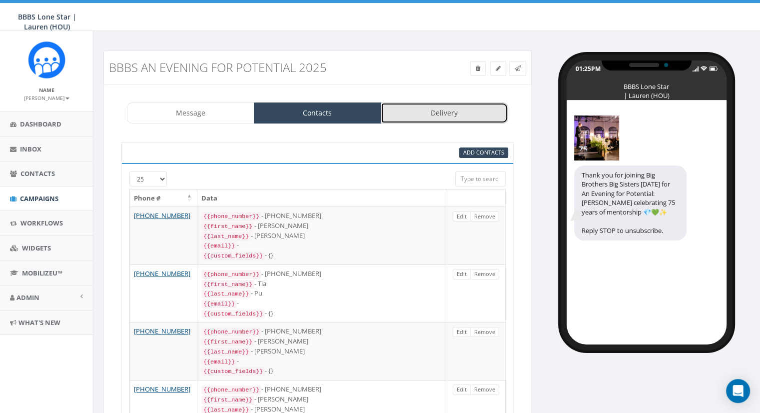
click at [460, 111] on link "Delivery" at bounding box center [444, 112] width 127 height 21
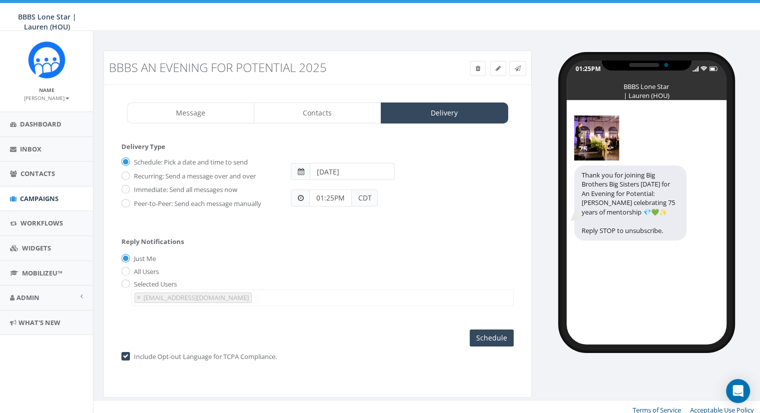
click at [362, 175] on input "[DATE]" at bounding box center [352, 171] width 85 height 17
click at [334, 238] on td "6" at bounding box center [334, 235] width 15 height 15
type input "[DATE]"
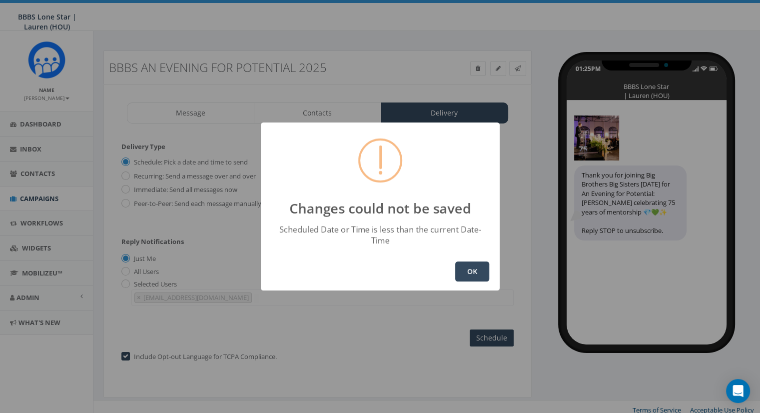
click at [478, 273] on button "OK" at bounding box center [472, 271] width 34 height 20
click at [470, 267] on button "OK" at bounding box center [472, 271] width 34 height 20
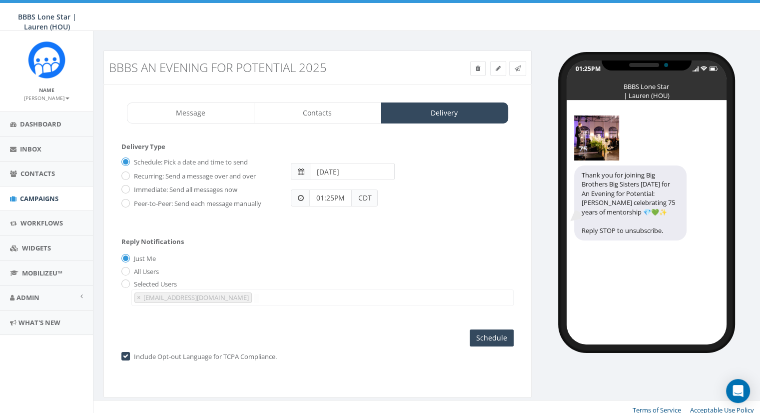
click at [360, 196] on span "CDT" at bounding box center [365, 197] width 26 height 17
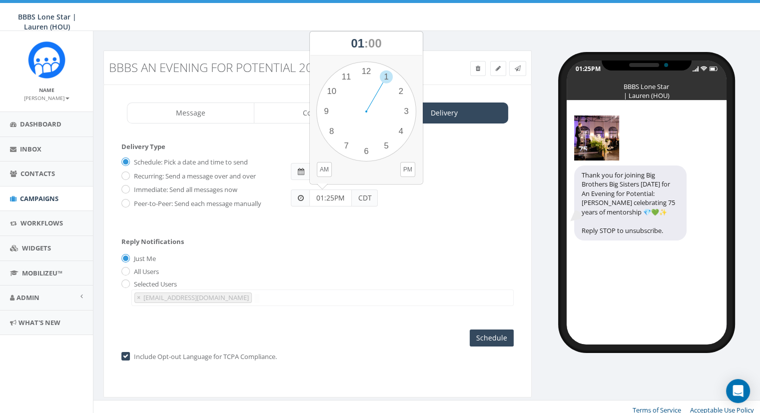
click at [329, 198] on input "01:25PM" at bounding box center [330, 197] width 42 height 17
type input ":"
click at [408, 169] on button "PM" at bounding box center [407, 169] width 15 height 15
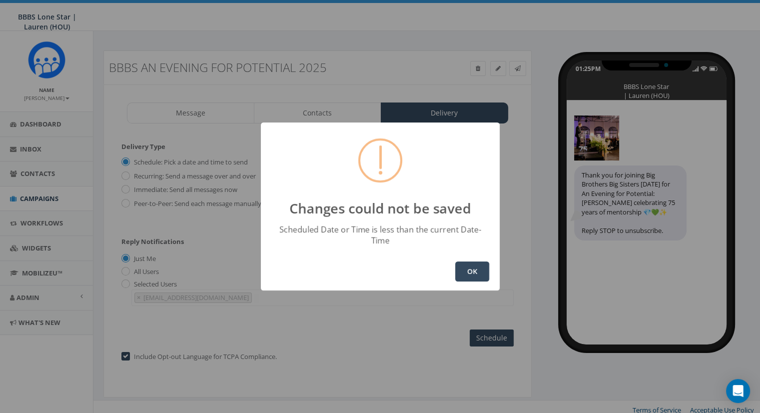
click at [470, 264] on button "OK" at bounding box center [472, 271] width 34 height 20
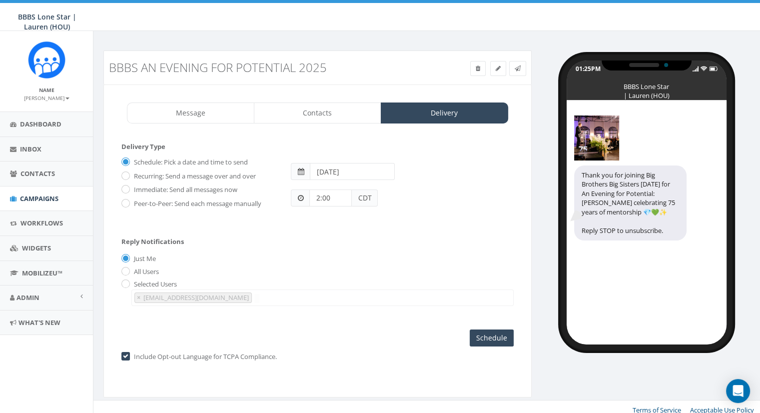
click at [361, 190] on span "CDT" at bounding box center [365, 197] width 26 height 17
click at [361, 197] on span "CDT" at bounding box center [365, 197] width 26 height 17
click at [339, 196] on input "2:00" at bounding box center [330, 197] width 42 height 17
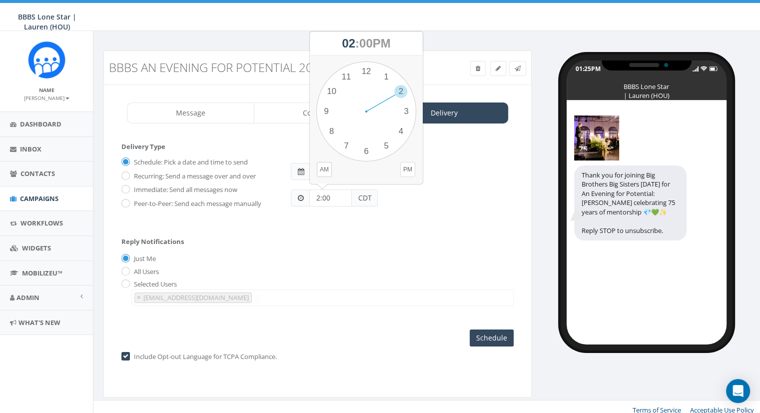
click at [408, 166] on button "PM" at bounding box center [407, 169] width 15 height 15
click at [359, 292] on span "× ljohnson@bbbstx.org" at bounding box center [322, 297] width 382 height 16
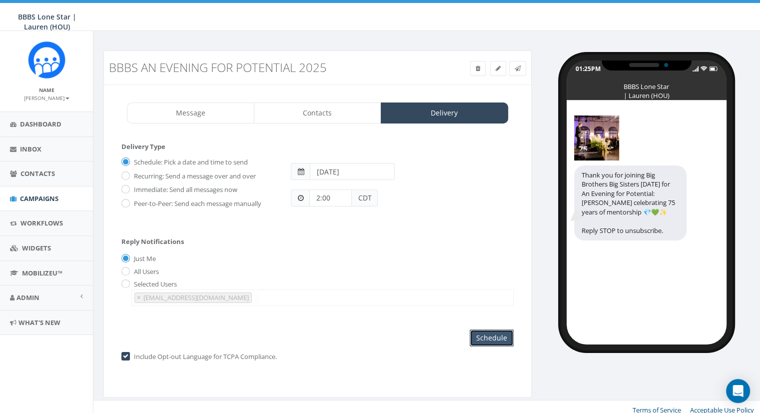
click at [503, 337] on input "Schedule" at bounding box center [492, 337] width 44 height 17
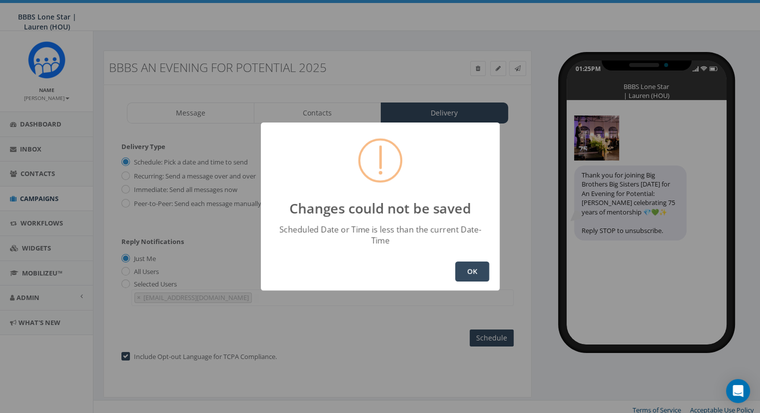
click at [471, 261] on button "OK" at bounding box center [472, 271] width 34 height 20
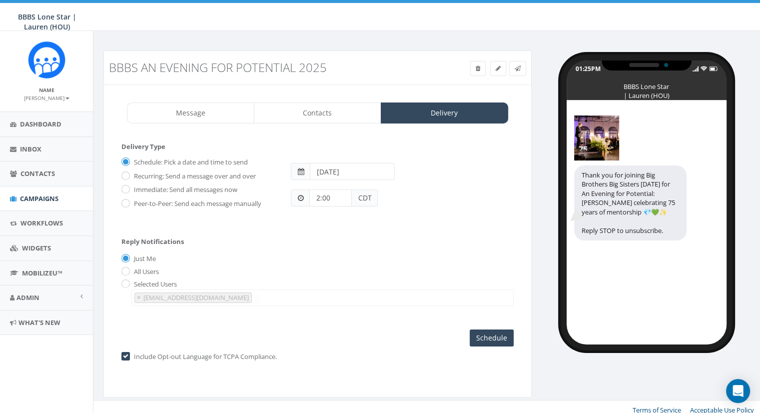
click at [362, 198] on span "CDT" at bounding box center [365, 197] width 26 height 17
click at [321, 195] on input "2:00" at bounding box center [330, 197] width 42 height 17
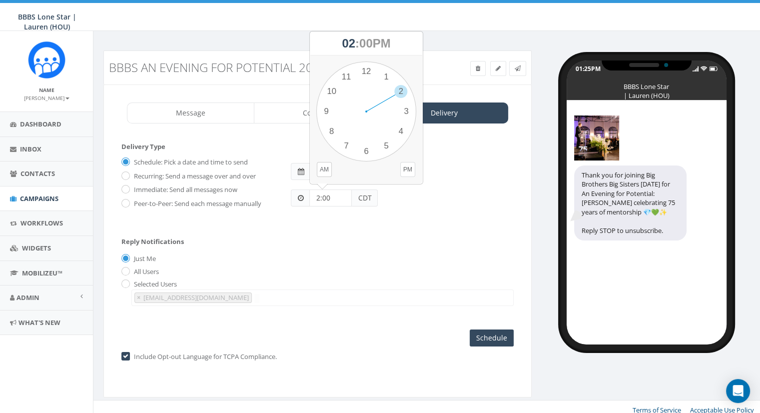
click at [405, 171] on button "PM" at bounding box center [407, 169] width 15 height 15
click at [342, 194] on input "2:00" at bounding box center [330, 197] width 42 height 17
type input "2"
type input "2:00 PM"
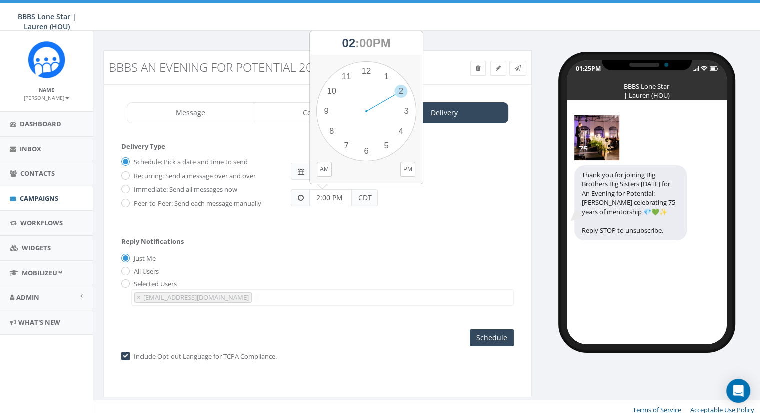
click at [376, 244] on div "Reply Notifications Just Me All Users Selected Users ljohnson@bbbstx.org × ljoh…" at bounding box center [317, 269] width 392 height 83
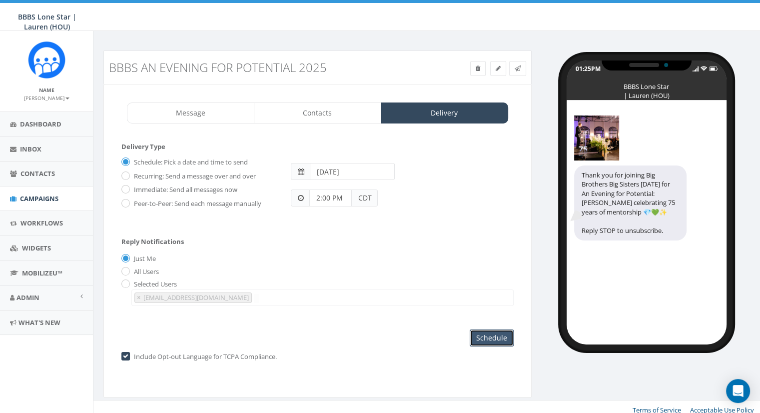
click at [484, 334] on input "Schedule" at bounding box center [492, 337] width 44 height 17
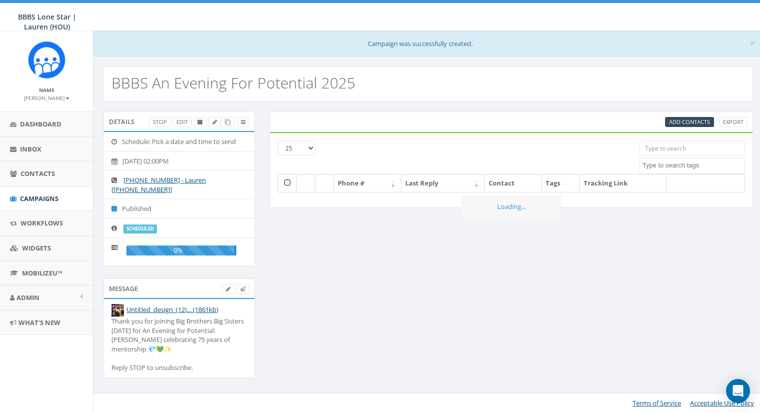
select select
